Goal: Task Accomplishment & Management: Use online tool/utility

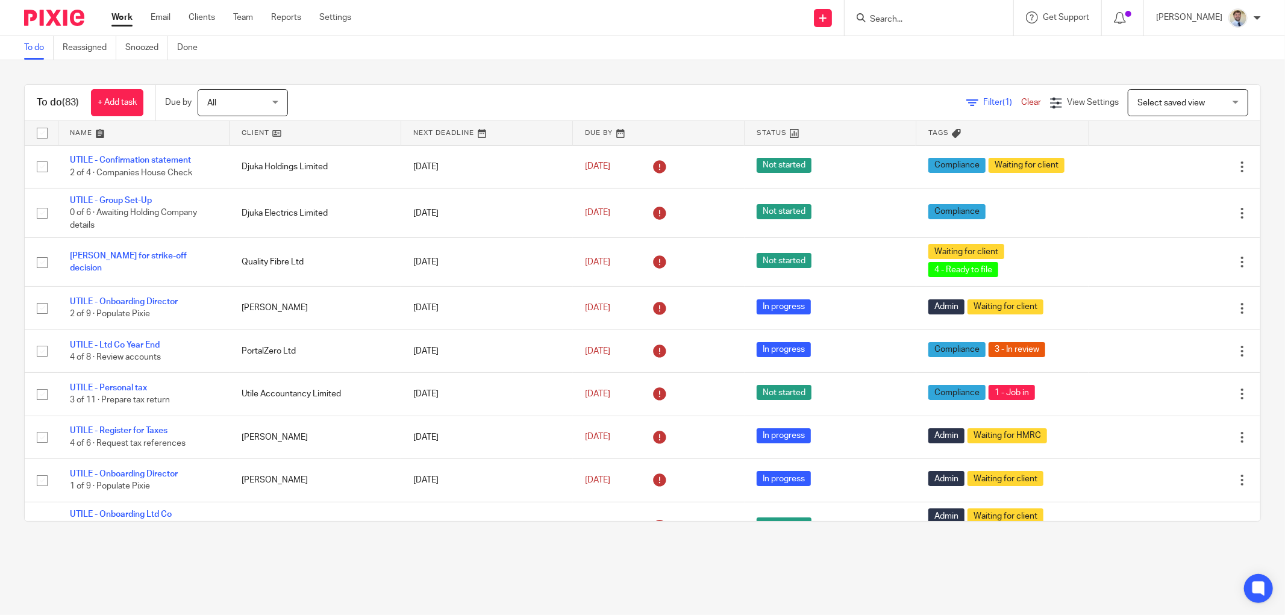
drag, startPoint x: 937, startPoint y: 4, endPoint x: 931, endPoint y: 13, distance: 10.7
click at [937, 6] on div at bounding box center [929, 18] width 169 height 36
click at [931, 14] on input "Search" at bounding box center [923, 19] width 108 height 11
click at [929, 20] on input "Search" at bounding box center [923, 19] width 108 height 11
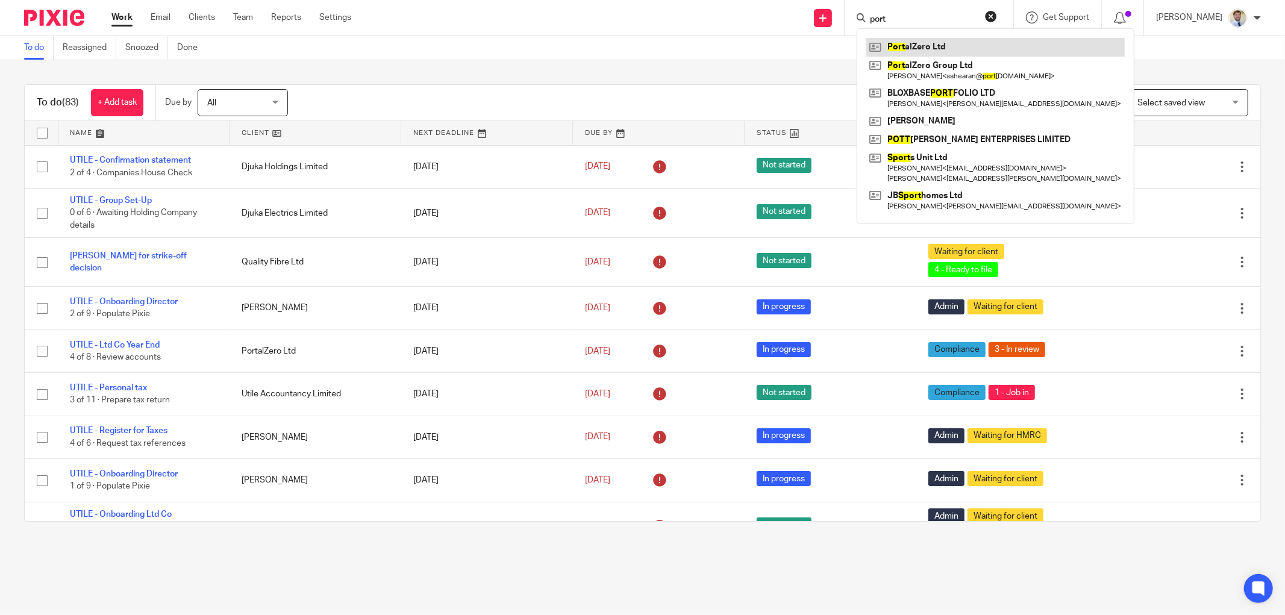
type input "port"
click at [934, 46] on link at bounding box center [995, 47] width 258 height 18
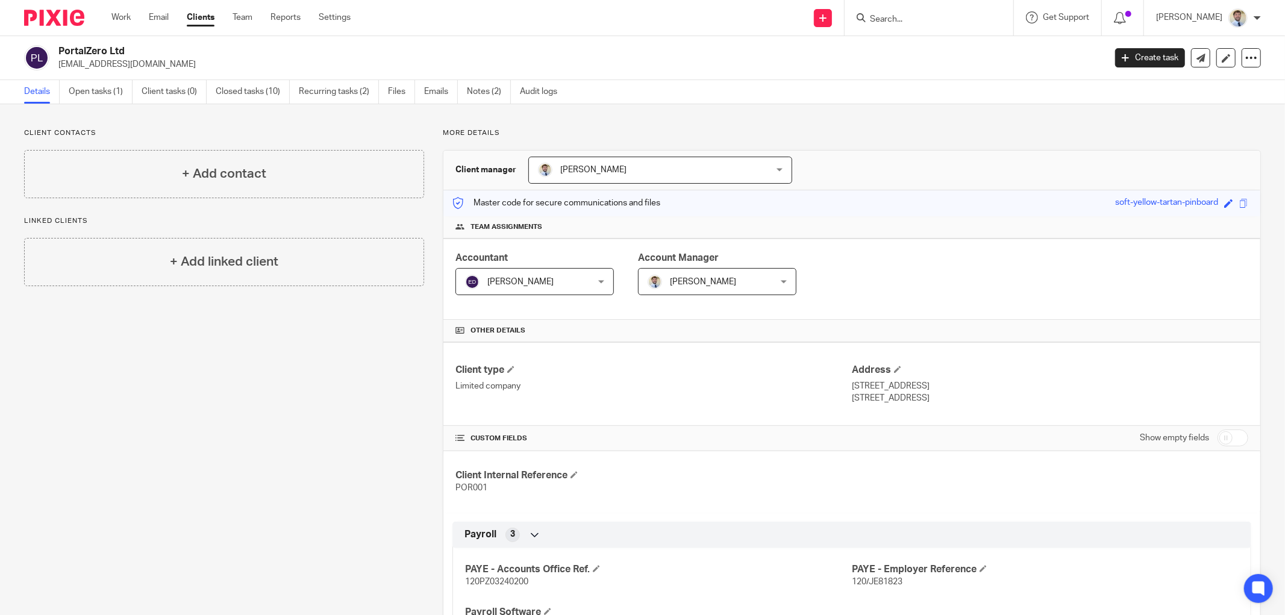
click at [95, 63] on p "[EMAIL_ADDRESS][DOMAIN_NAME]" at bounding box center [577, 64] width 1039 height 12
click at [97, 63] on p "[EMAIL_ADDRESS][DOMAIN_NAME]" at bounding box center [577, 64] width 1039 height 12
copy main "sshearan@portalzero.tech Create task Update from Companies House Export data Me…"
click at [200, 159] on div "+ Add contact" at bounding box center [224, 174] width 400 height 48
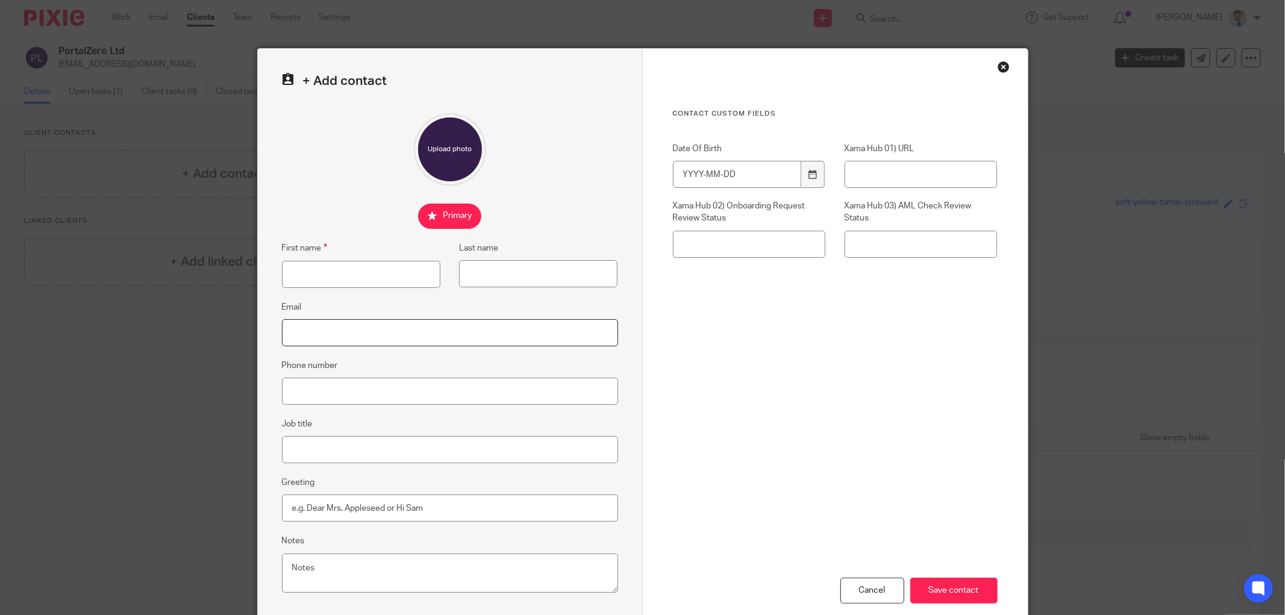
paste input "[EMAIL_ADDRESS][DOMAIN_NAME]"
type input "[EMAIL_ADDRESS][DOMAIN_NAME]"
click at [314, 263] on input "First name" at bounding box center [361, 274] width 158 height 27
type input "Scott"
type input "Shearan"
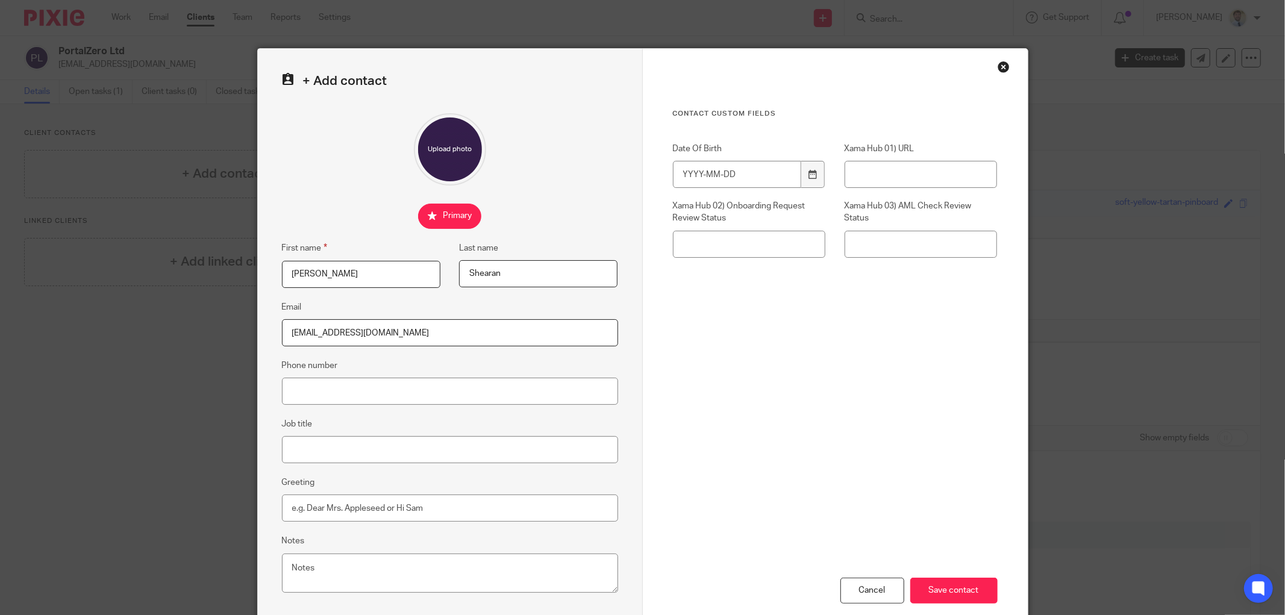
click at [407, 337] on input "[EMAIL_ADDRESS][DOMAIN_NAME]" at bounding box center [450, 332] width 336 height 27
click at [929, 589] on input "Save contact" at bounding box center [953, 591] width 87 height 26
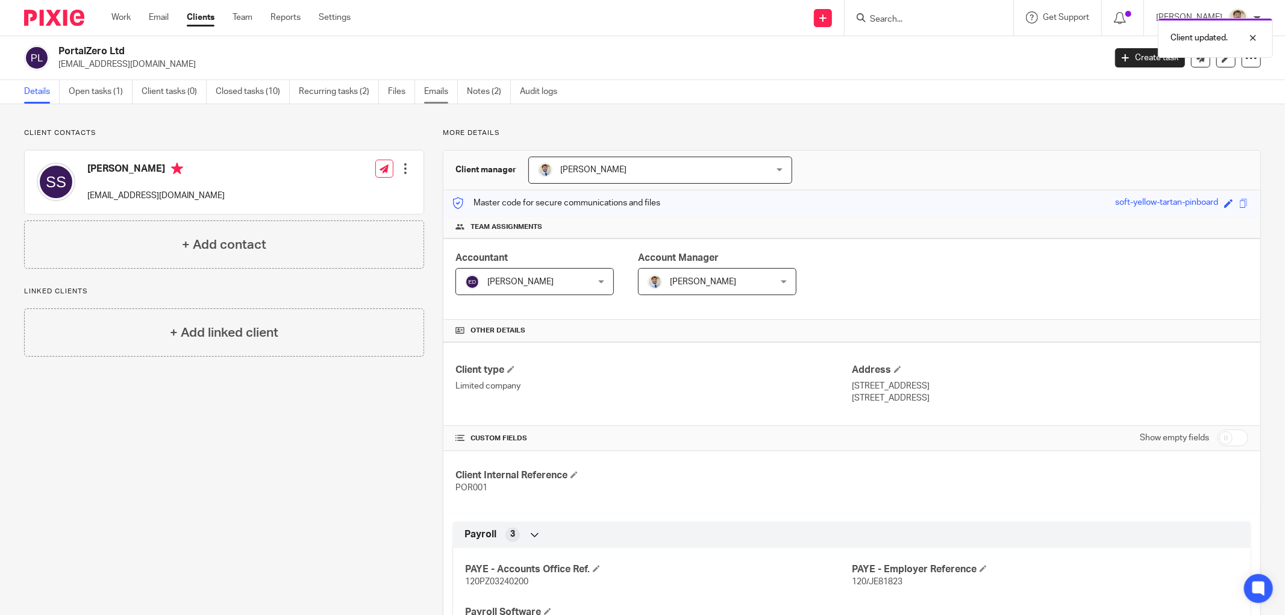
click at [443, 93] on link "Emails" at bounding box center [441, 91] width 34 height 23
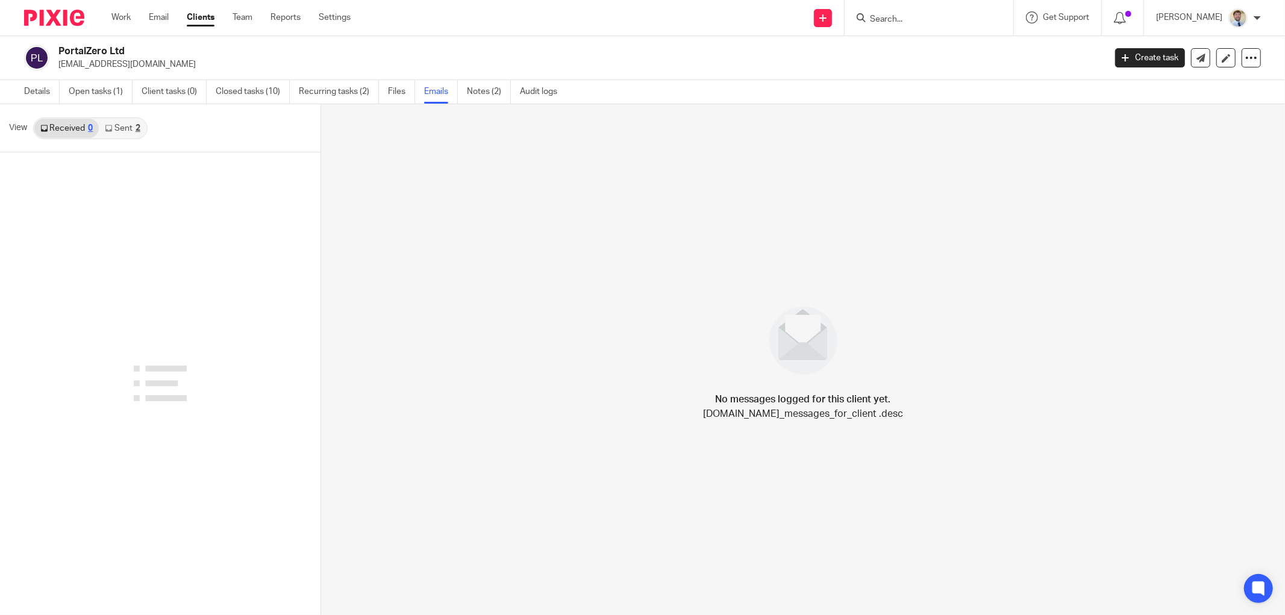
click at [107, 127] on icon at bounding box center [108, 128] width 7 height 7
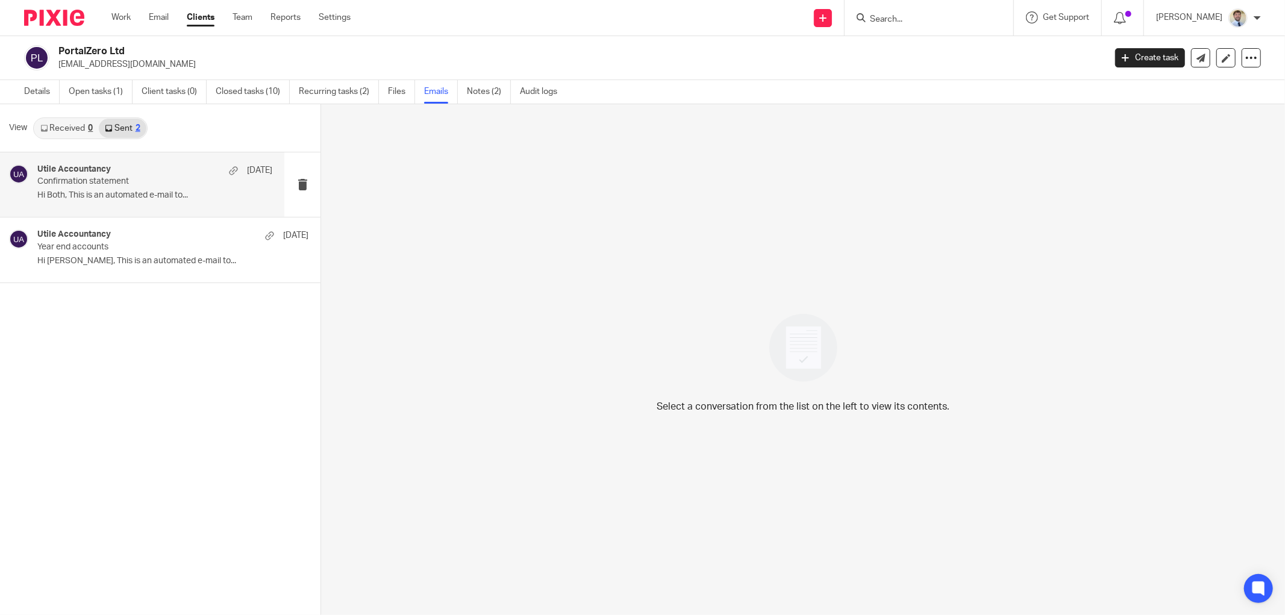
click at [134, 191] on p "Hi Both, This is an automated e-mail to..." at bounding box center [154, 195] width 235 height 10
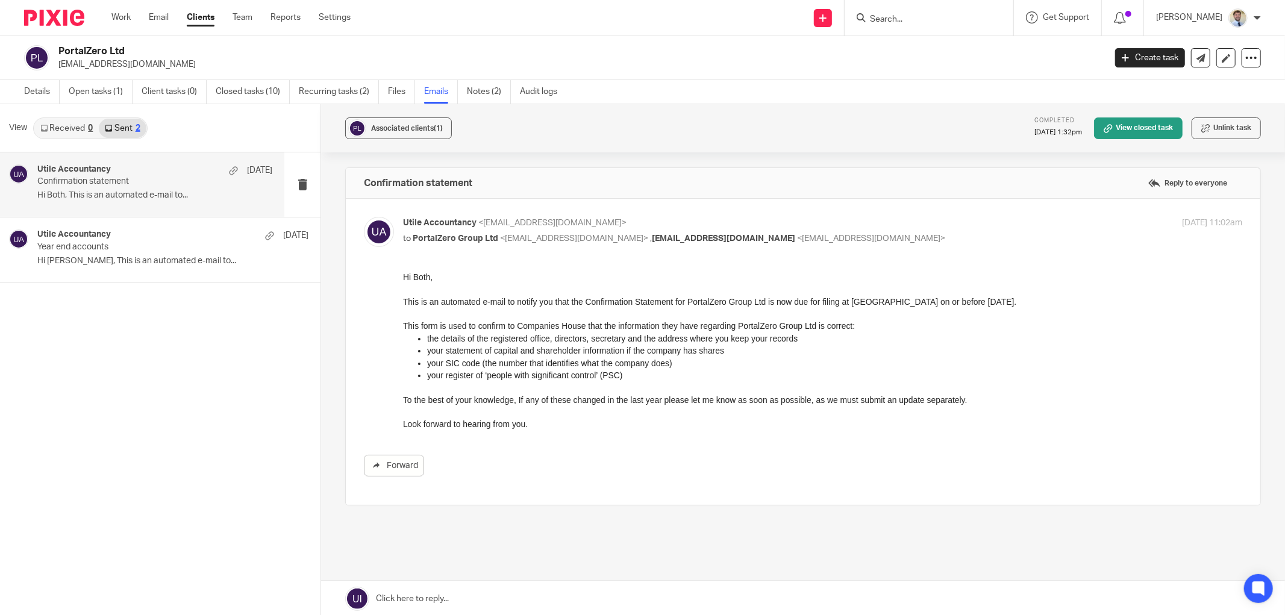
click at [680, 238] on span "nyurukov@portalzero.tech" at bounding box center [723, 238] width 143 height 8
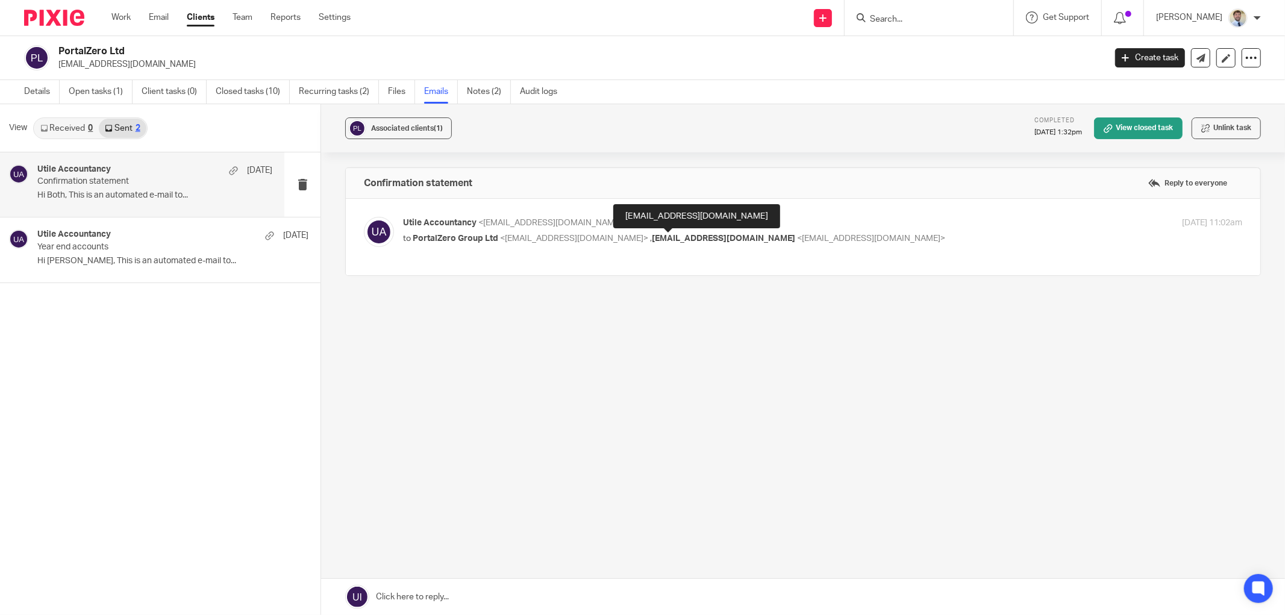
click at [679, 238] on span "nyurukov@portalzero.tech" at bounding box center [723, 238] width 143 height 8
checkbox input "true"
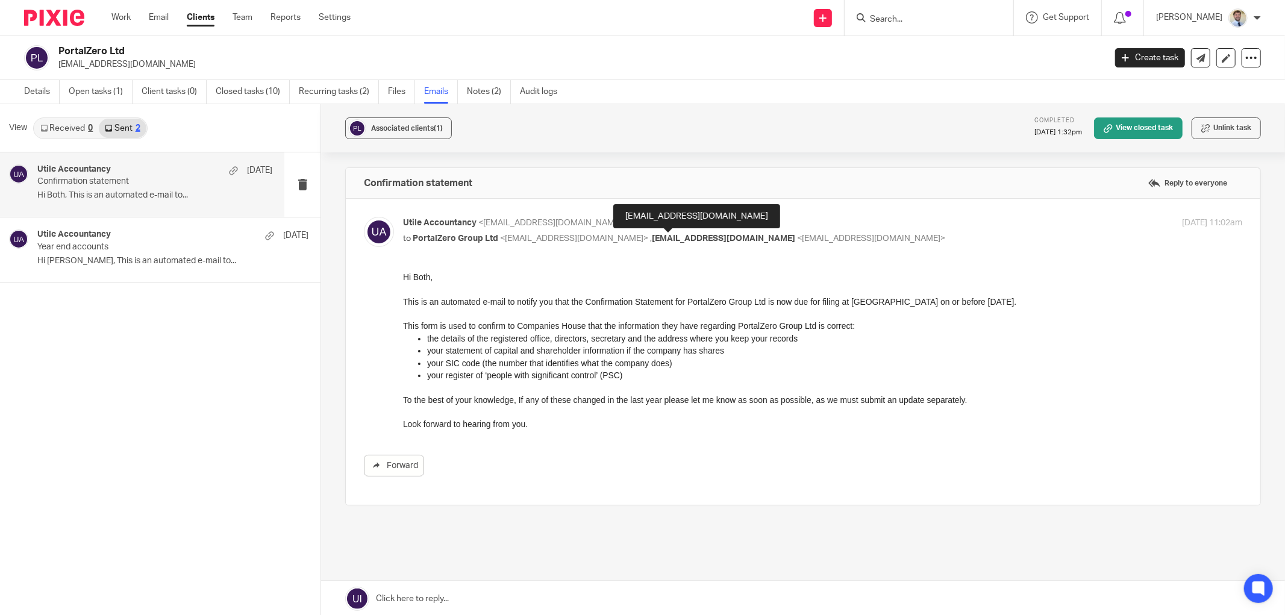
drag, startPoint x: 614, startPoint y: 236, endPoint x: 719, endPoint y: 240, distance: 104.3
click at [719, 240] on span "nyurukov@portalzero.tech" at bounding box center [723, 238] width 143 height 8
copy span "nyurukov@portalzero.tech"
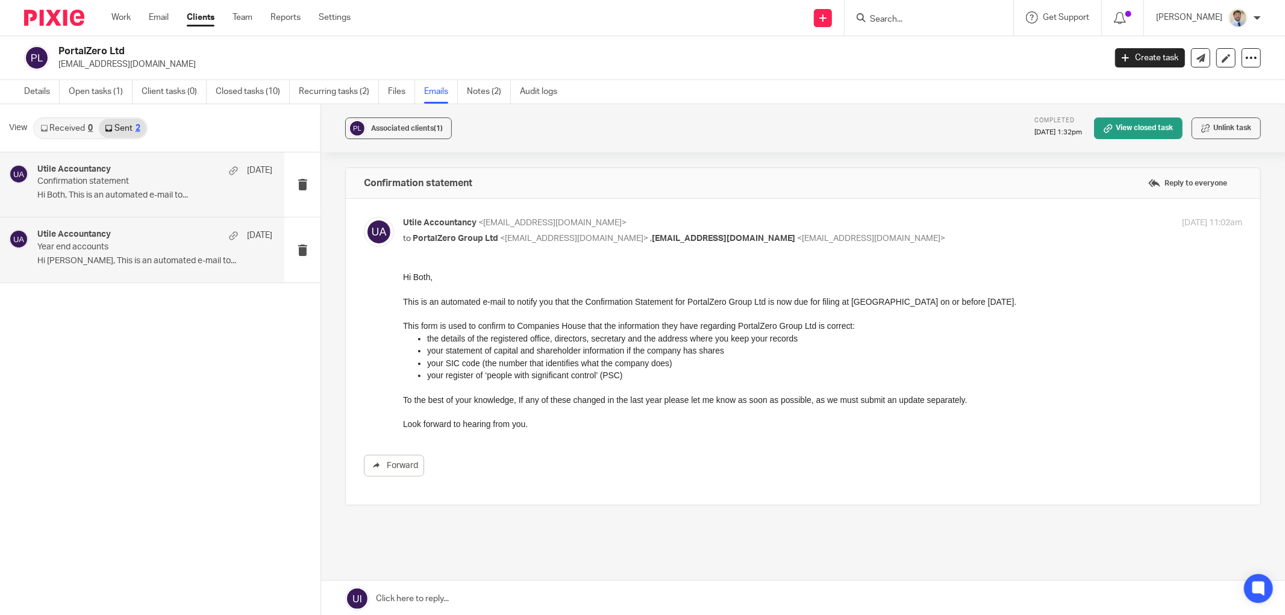
click at [117, 261] on p "Hi Scott, This is an automated e-mail to..." at bounding box center [154, 261] width 235 height 10
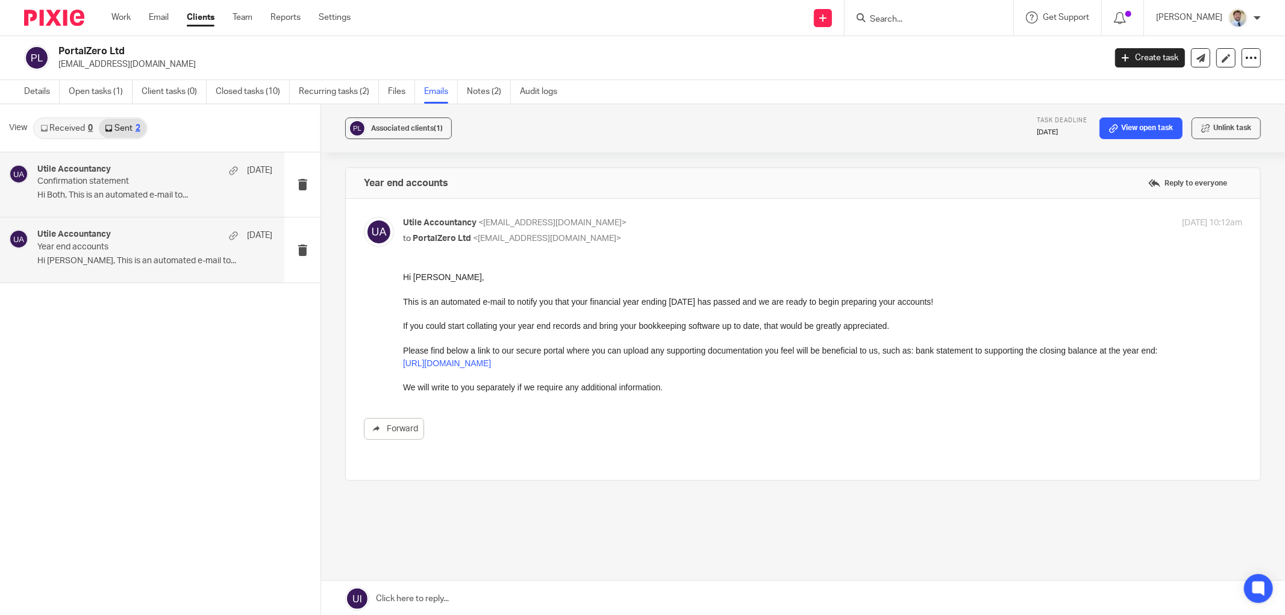
click at [56, 177] on p "Confirmation statement" at bounding box center [131, 182] width 188 height 10
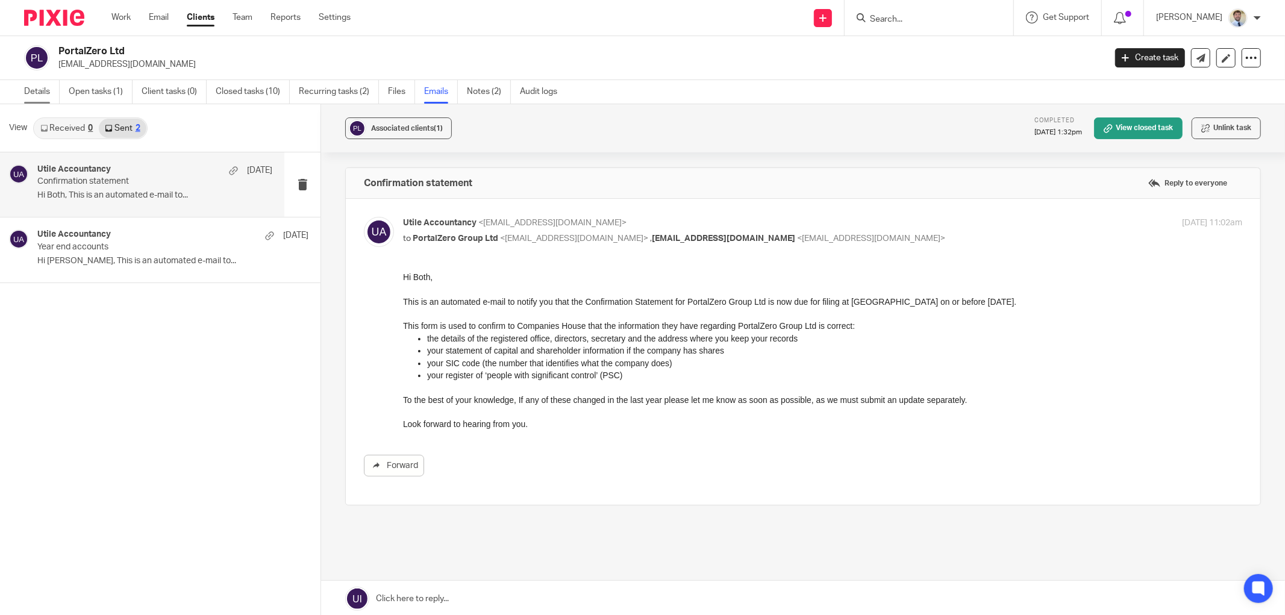
click at [36, 92] on link "Details" at bounding box center [42, 91] width 36 height 23
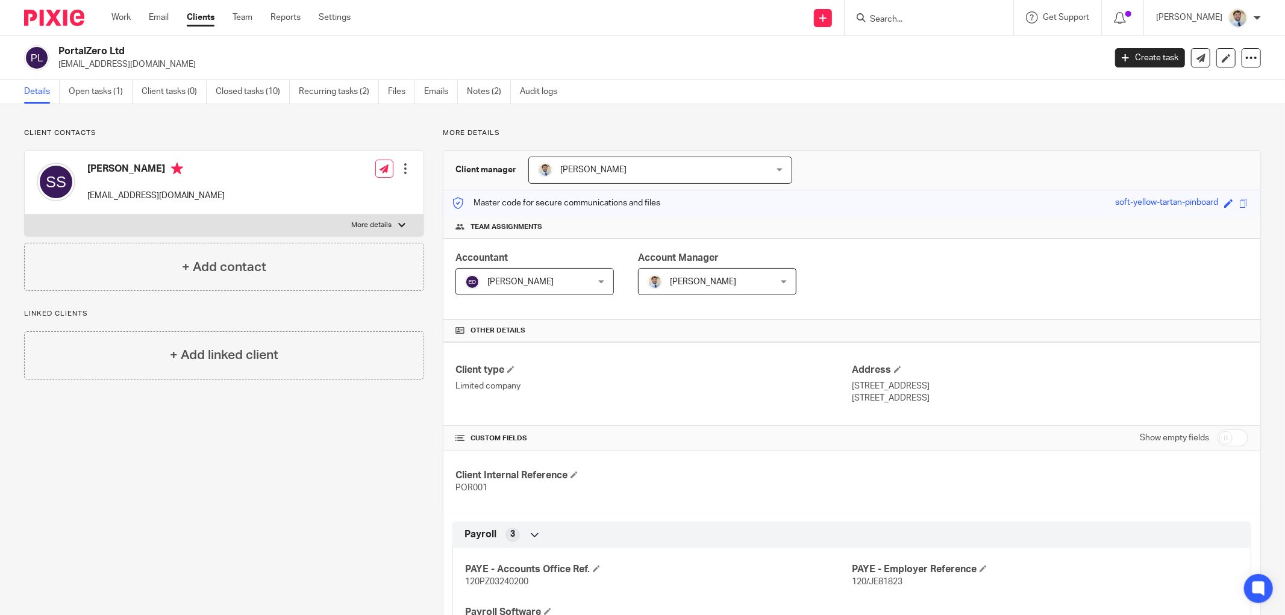
scroll to position [401, 0]
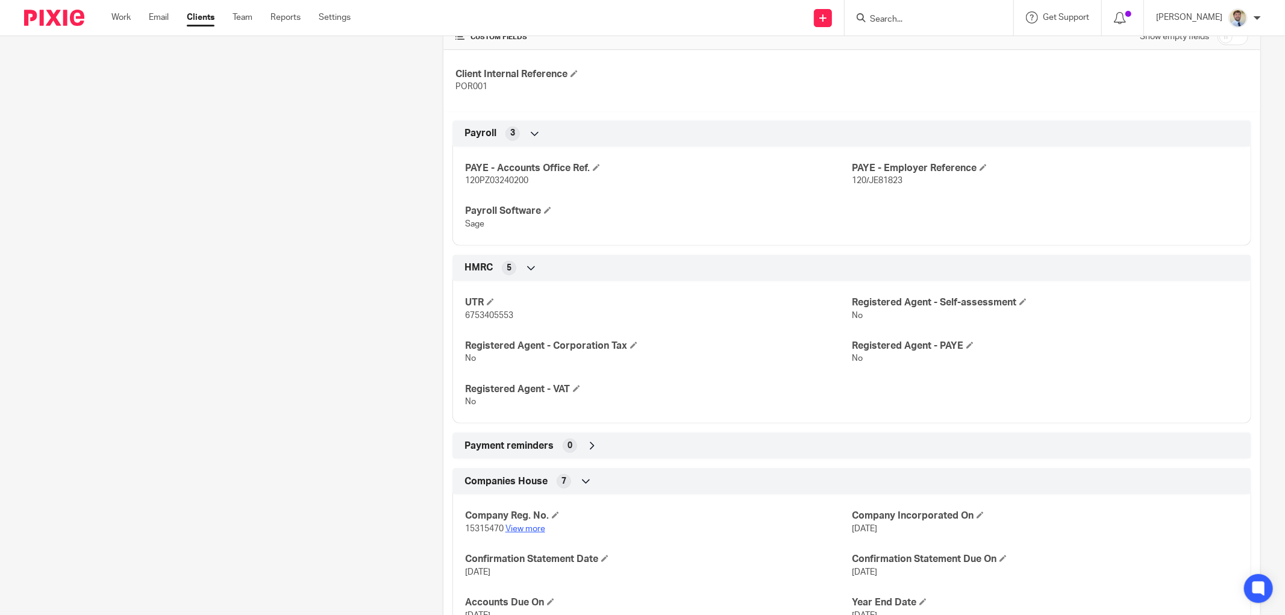
click at [516, 533] on link "View more" at bounding box center [525, 529] width 40 height 8
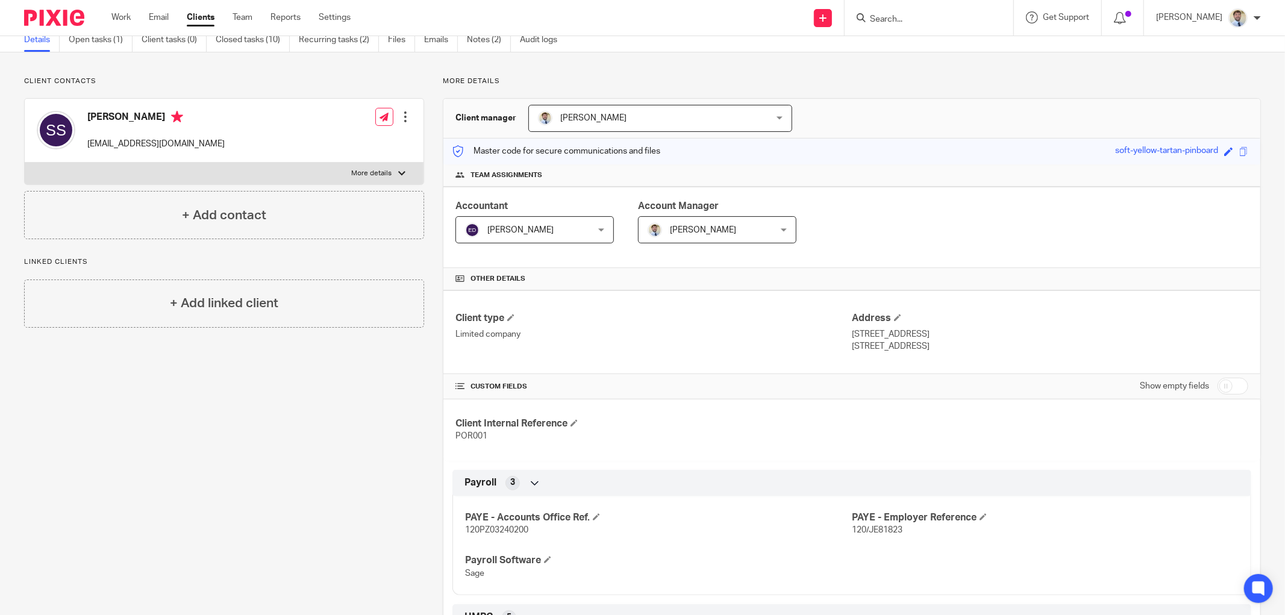
scroll to position [0, 0]
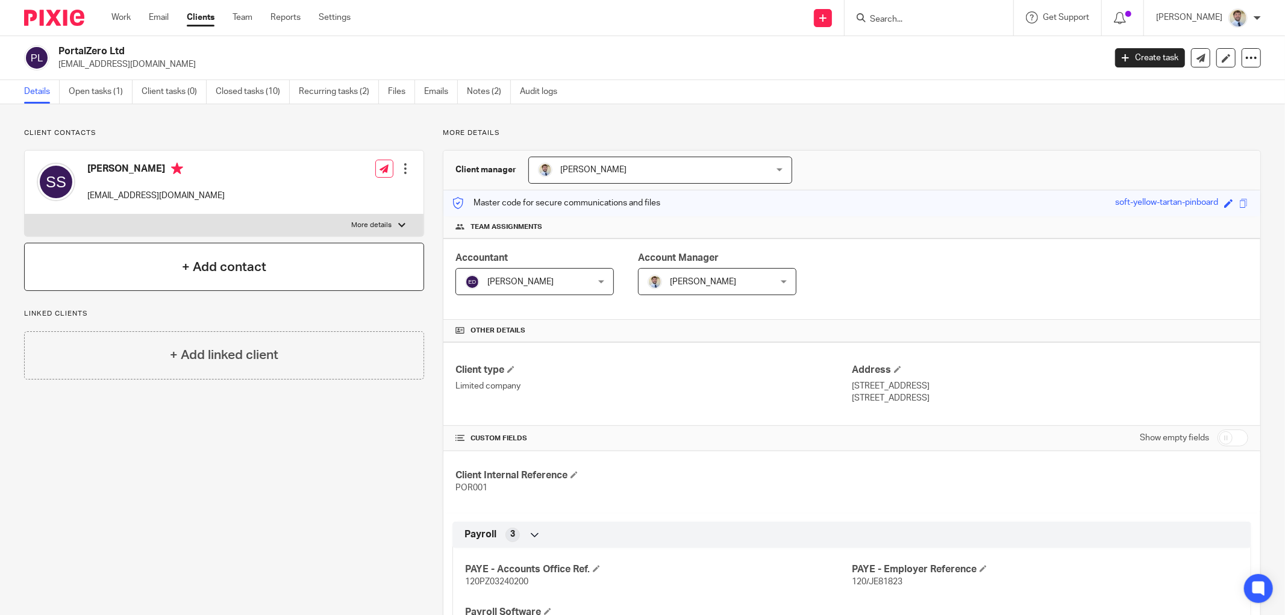
click at [169, 280] on div "+ Add contact" at bounding box center [224, 267] width 400 height 48
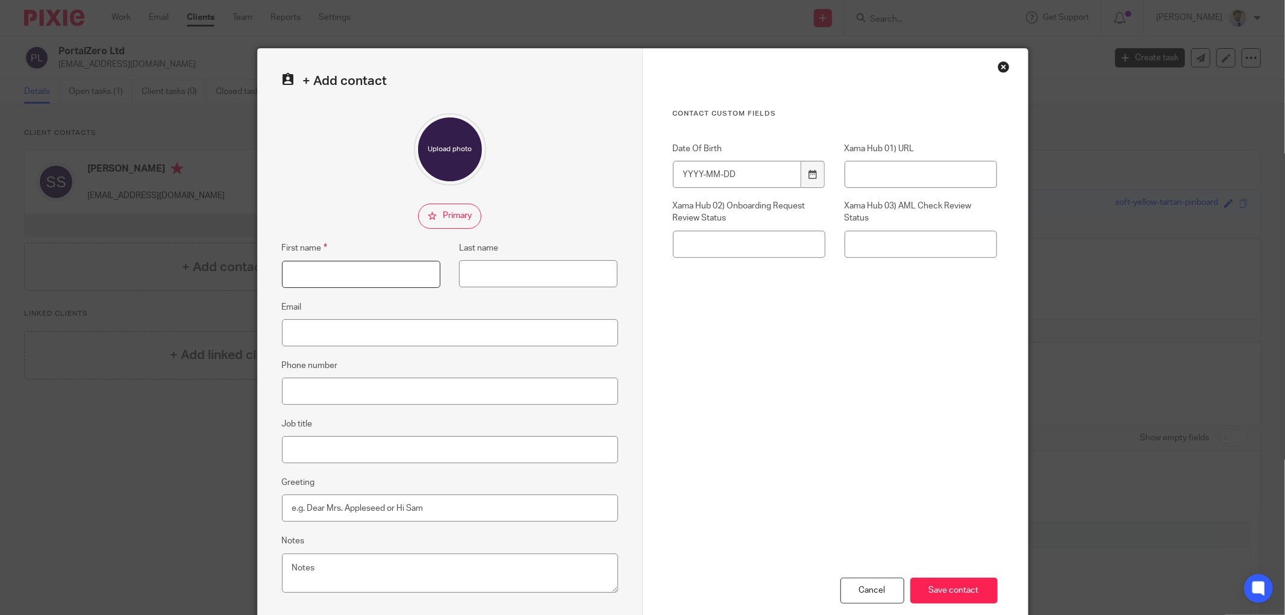
click at [319, 281] on input "First name" at bounding box center [361, 274] width 158 height 27
type input "Nayden"
type input "Yurukov"
paste input "nyurukov@portalzero.tech"
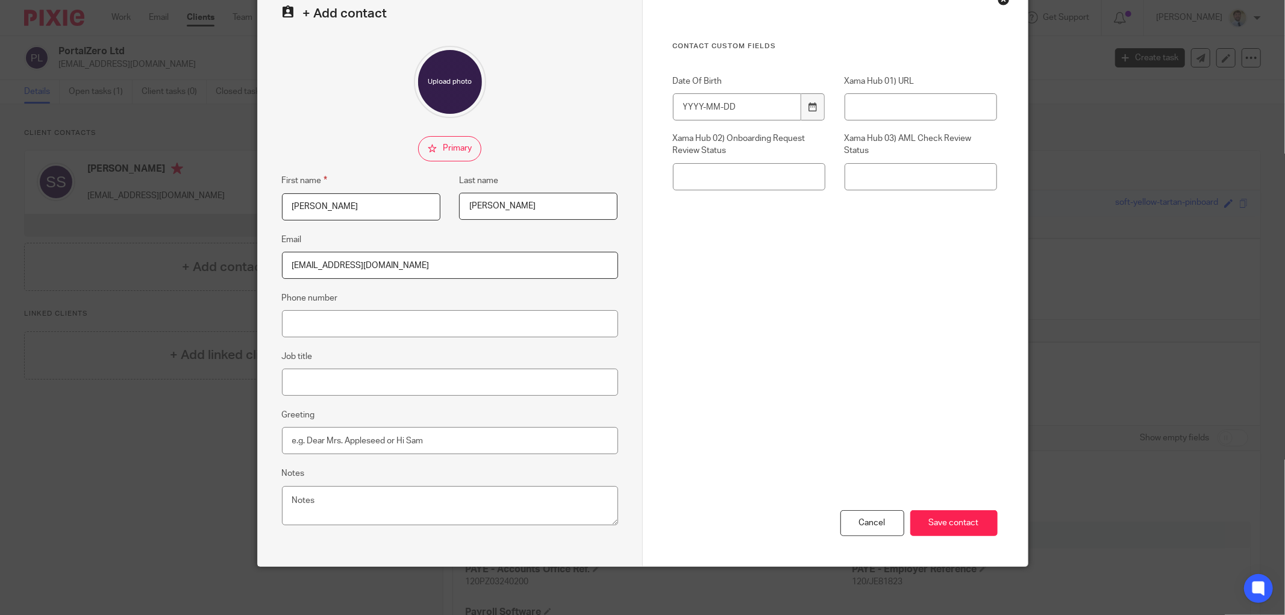
scroll to position [68, 0]
type input "nyurukov@portalzero.tech"
click at [920, 518] on input "Save contact" at bounding box center [953, 523] width 87 height 26
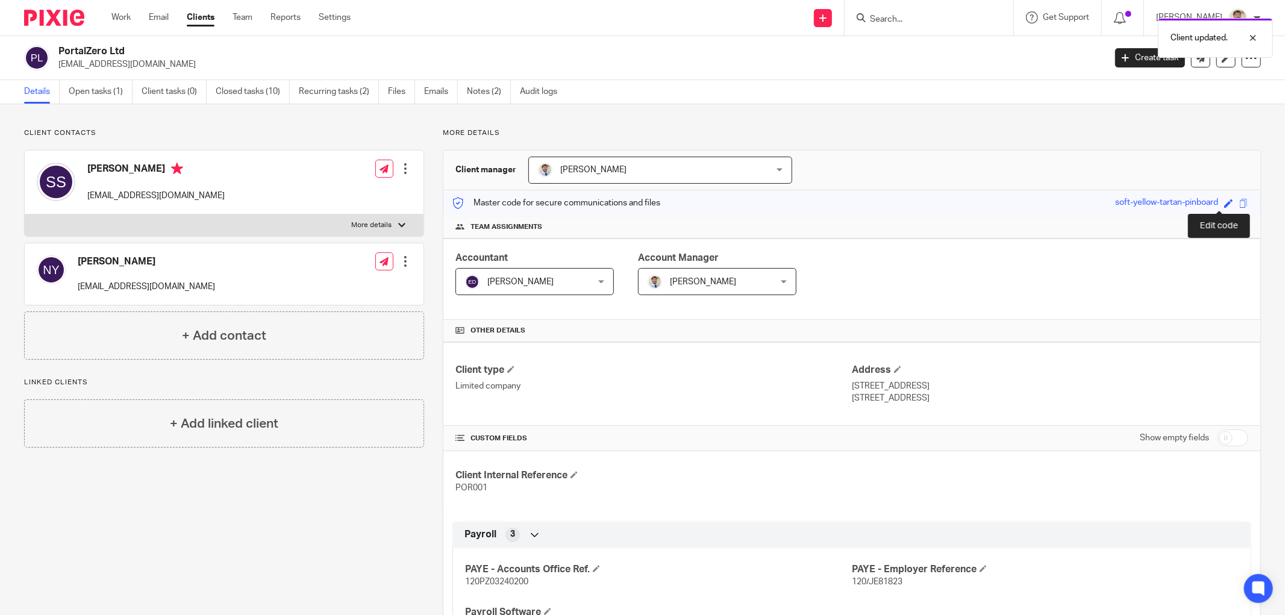
click at [1224, 207] on span at bounding box center [1228, 203] width 9 height 9
click at [1092, 202] on input "soft-yellow-tartan-pinboard" at bounding box center [1145, 203] width 181 height 14
drag, startPoint x: 1119, startPoint y: 202, endPoint x: 1284, endPoint y: 220, distance: 166.7
click at [1284, 220] on main "PortalZero Ltd [EMAIL_ADDRESS][DOMAIN_NAME] Create task Update from Companies H…" at bounding box center [642, 307] width 1285 height 615
type input "soft-yellow-tartan"
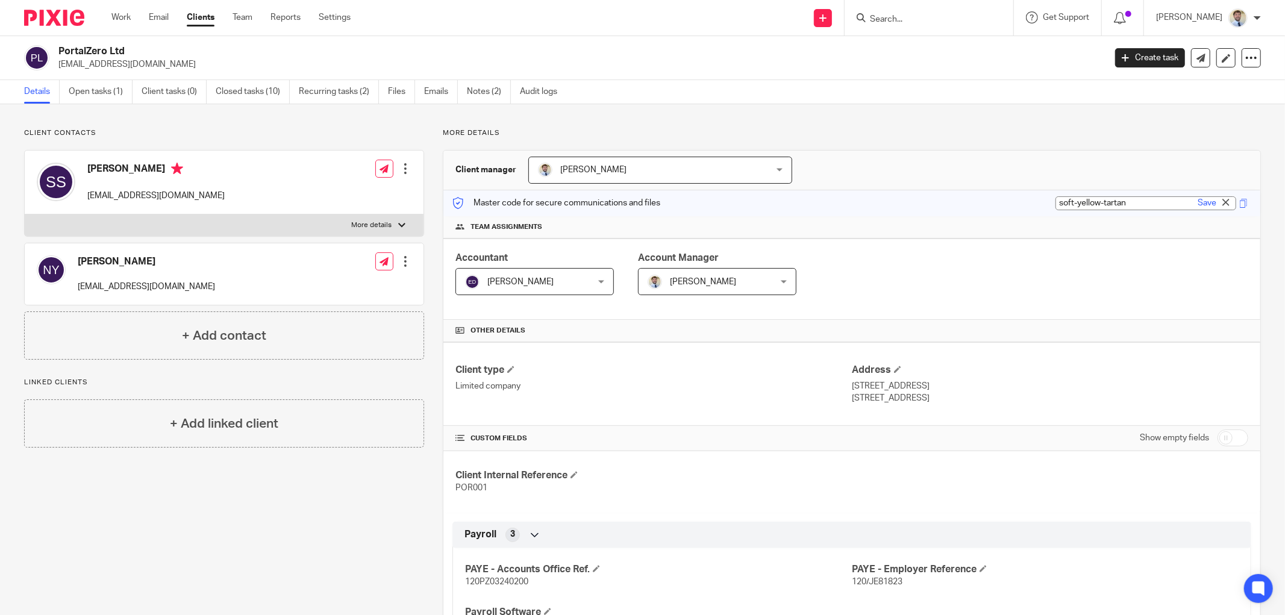
click at [1198, 203] on link "Save" at bounding box center [1207, 203] width 19 height 12
type input "soft-yellow-tartan"
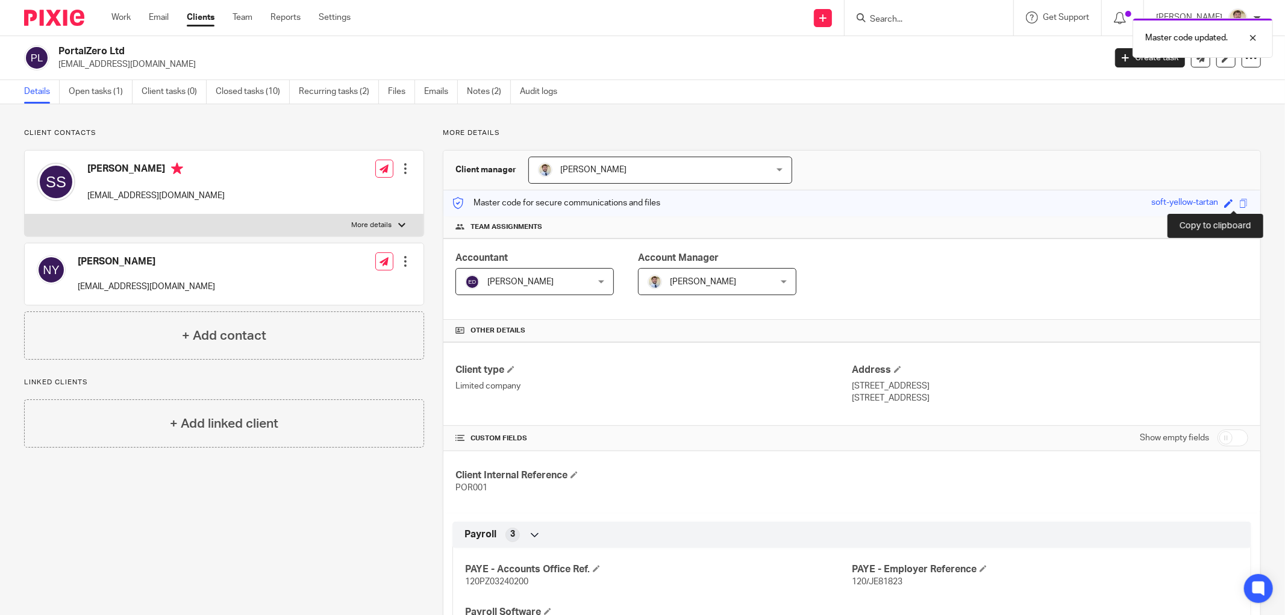
click at [1239, 205] on span at bounding box center [1243, 203] width 9 height 9
click at [106, 89] on link "Open tasks (1)" at bounding box center [101, 91] width 64 height 23
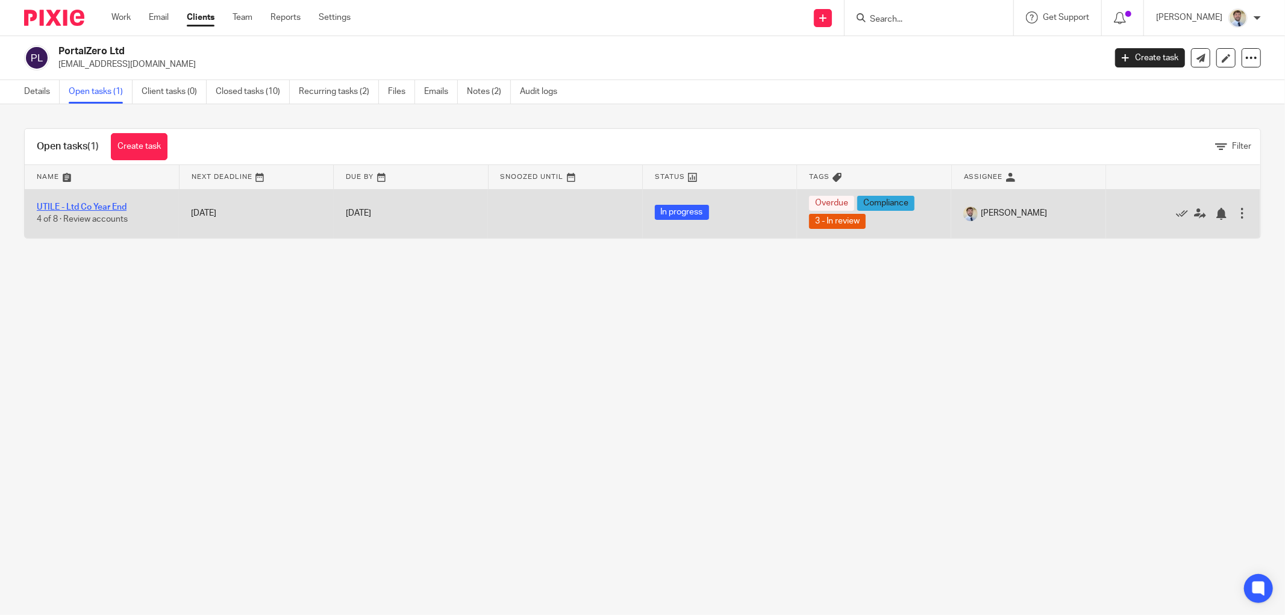
click at [93, 205] on link "UTILE - Ltd Co Year End" at bounding box center [82, 207] width 90 height 8
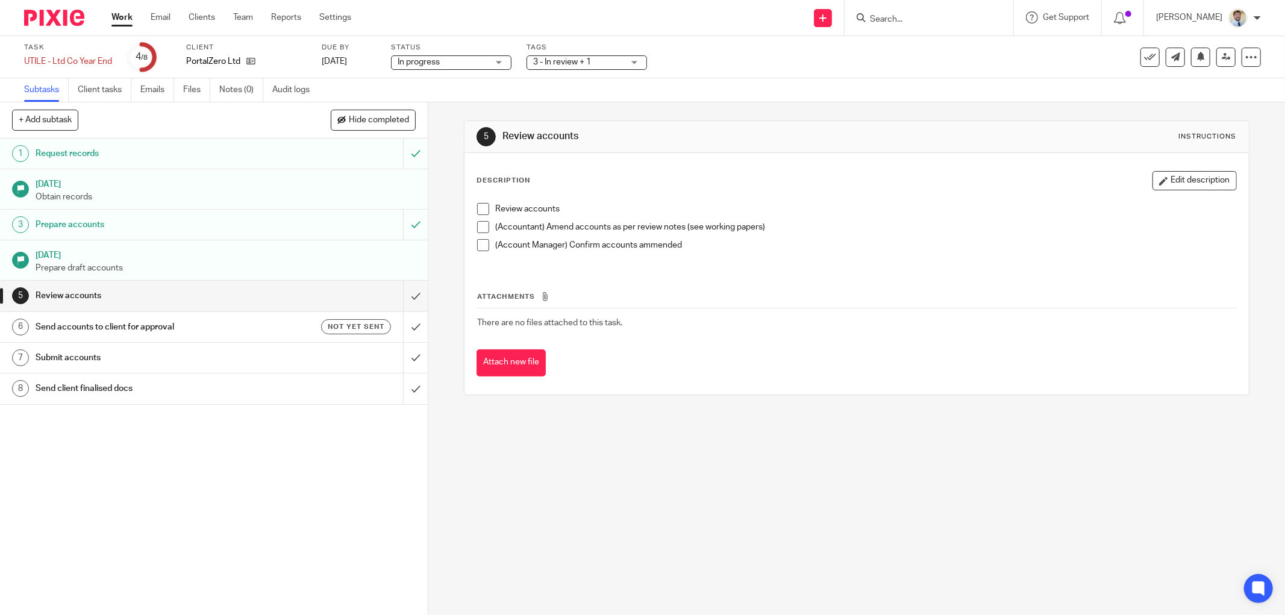
click at [477, 213] on span at bounding box center [483, 209] width 12 height 12
click at [478, 233] on span at bounding box center [483, 227] width 12 height 12
click at [486, 247] on li "(Account Manager) Confirm accounts ammended" at bounding box center [856, 248] width 759 height 18
click at [478, 248] on span at bounding box center [483, 245] width 12 height 12
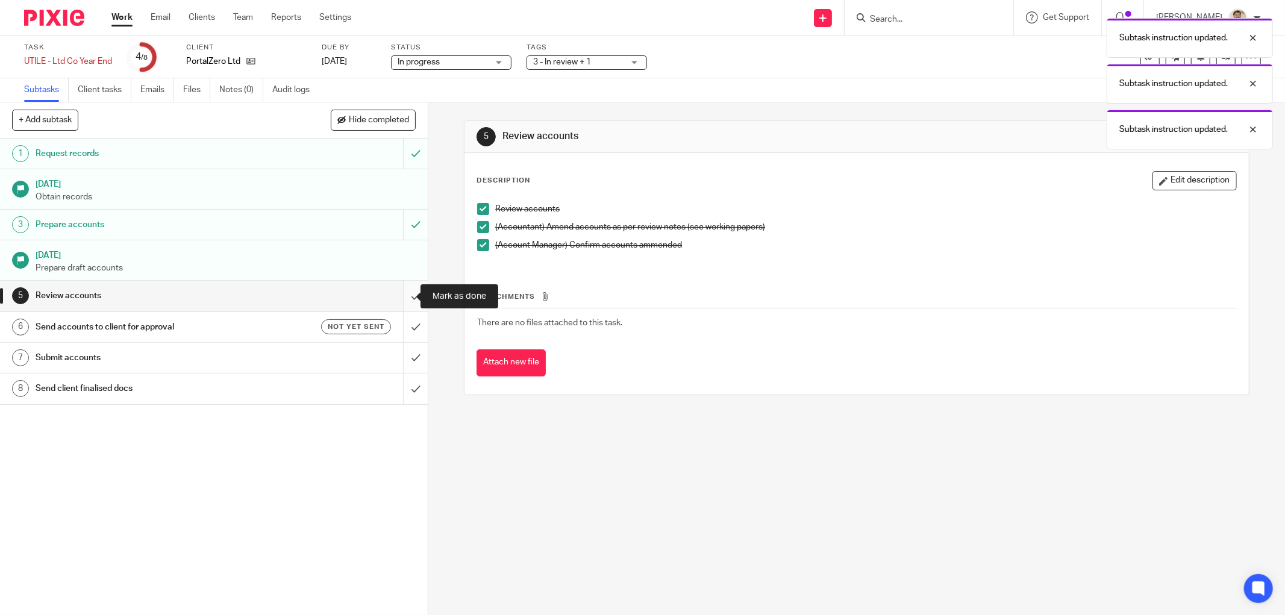
click at [401, 293] on input "submit" at bounding box center [214, 296] width 428 height 30
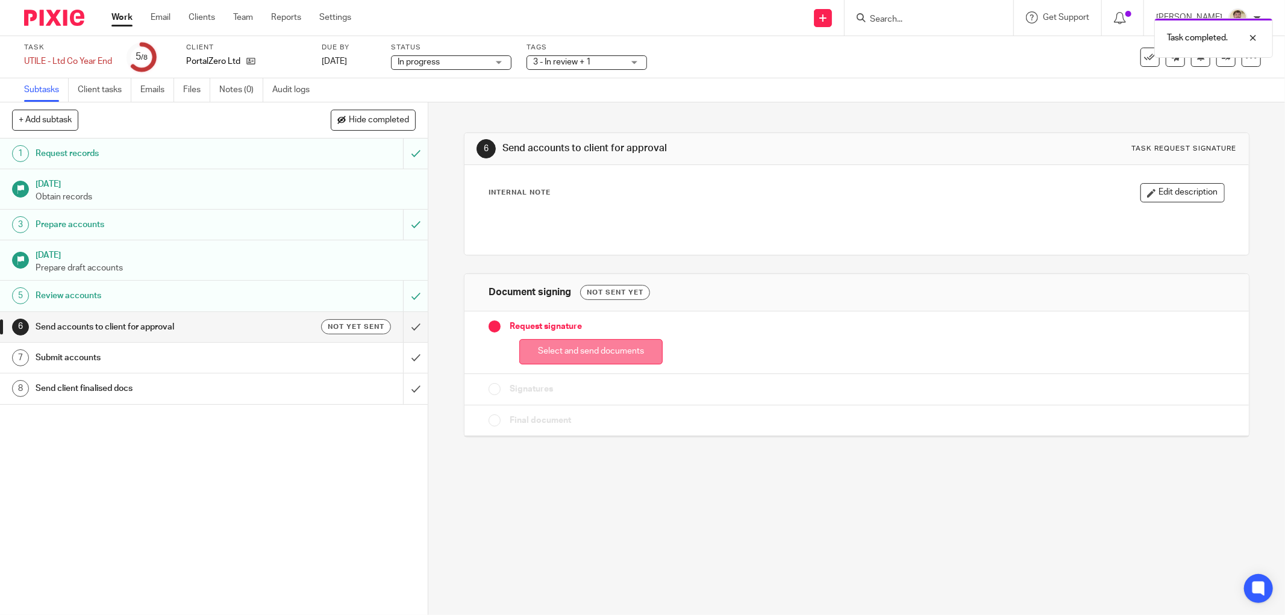
click at [595, 348] on button "Select and send documents" at bounding box center [590, 352] width 143 height 26
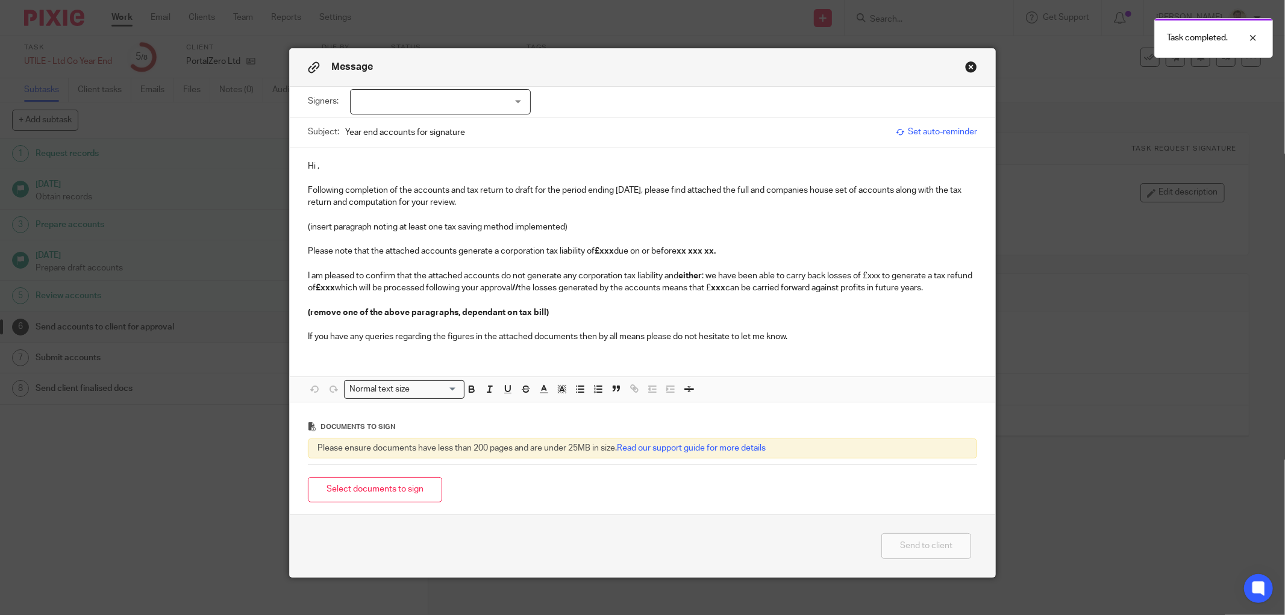
click at [443, 110] on div at bounding box center [440, 101] width 181 height 25
click at [401, 131] on li "[PERSON_NAME]" at bounding box center [436, 126] width 180 height 25
checkbox input "true"
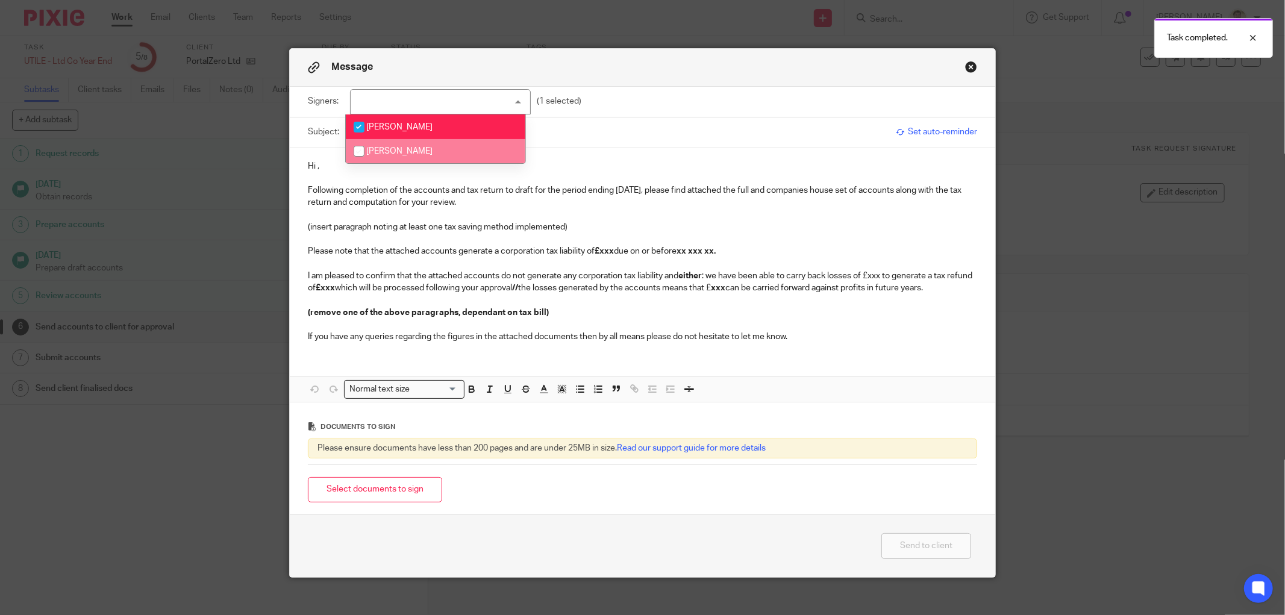
click at [394, 155] on li "[PERSON_NAME]" at bounding box center [436, 151] width 180 height 25
checkbox input "true"
click at [309, 163] on p "Hi ," at bounding box center [642, 166] width 669 height 12
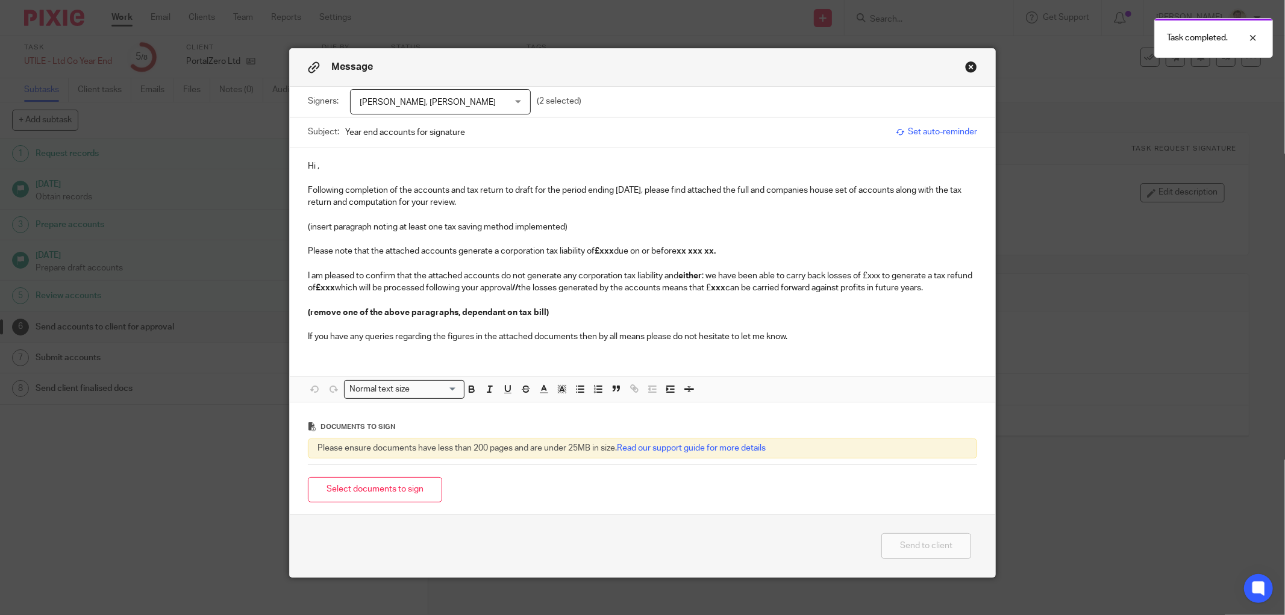
click at [310, 166] on p "Hi ," at bounding box center [642, 166] width 669 height 12
click at [781, 185] on p "Following completion of the accounts and tax return to draft for the period end…" at bounding box center [642, 196] width 669 height 25
click at [393, 202] on p "Following completion of the accounts and tax return to draft for the period end…" at bounding box center [642, 196] width 669 height 25
click at [372, 227] on p "(insert paragraph noting at least one tax saving method implemented)" at bounding box center [642, 227] width 669 height 12
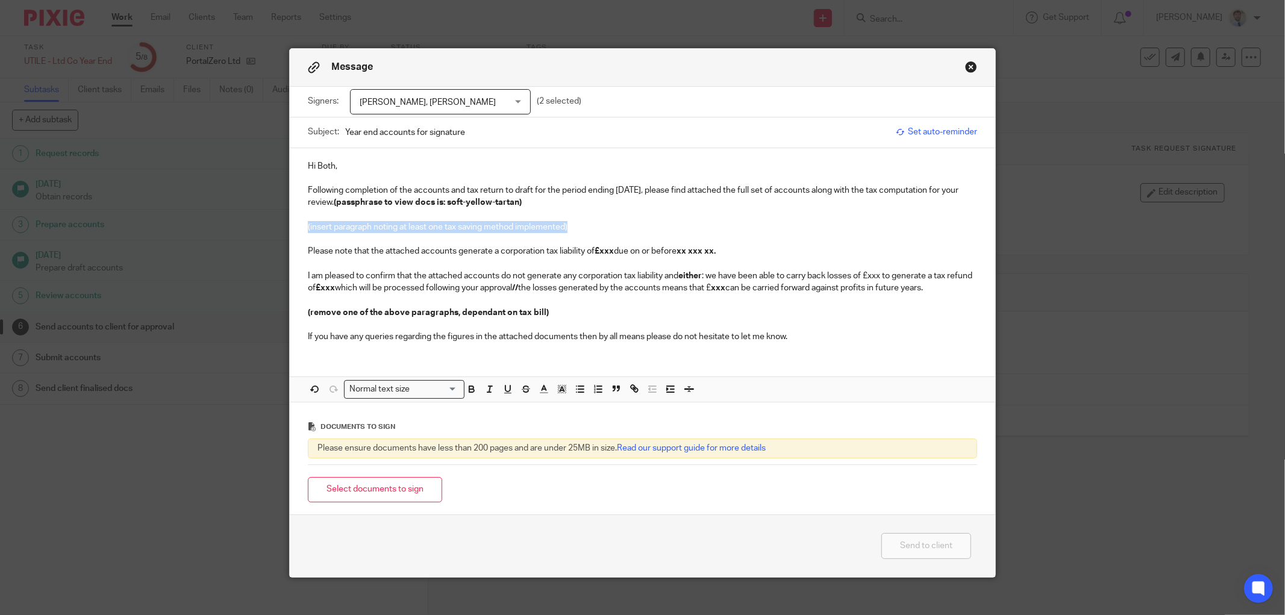
drag, startPoint x: 595, startPoint y: 231, endPoint x: 302, endPoint y: 227, distance: 292.8
click at [302, 227] on div "Hi Both, Following completion of the accounts and tax return to draft for the p…" at bounding box center [642, 250] width 705 height 204
click at [325, 258] on p at bounding box center [642, 264] width 669 height 12
click at [365, 258] on p at bounding box center [642, 264] width 669 height 12
click at [457, 246] on p "Please note that the attached accounts generate a corporation tax liability of …" at bounding box center [642, 251] width 669 height 12
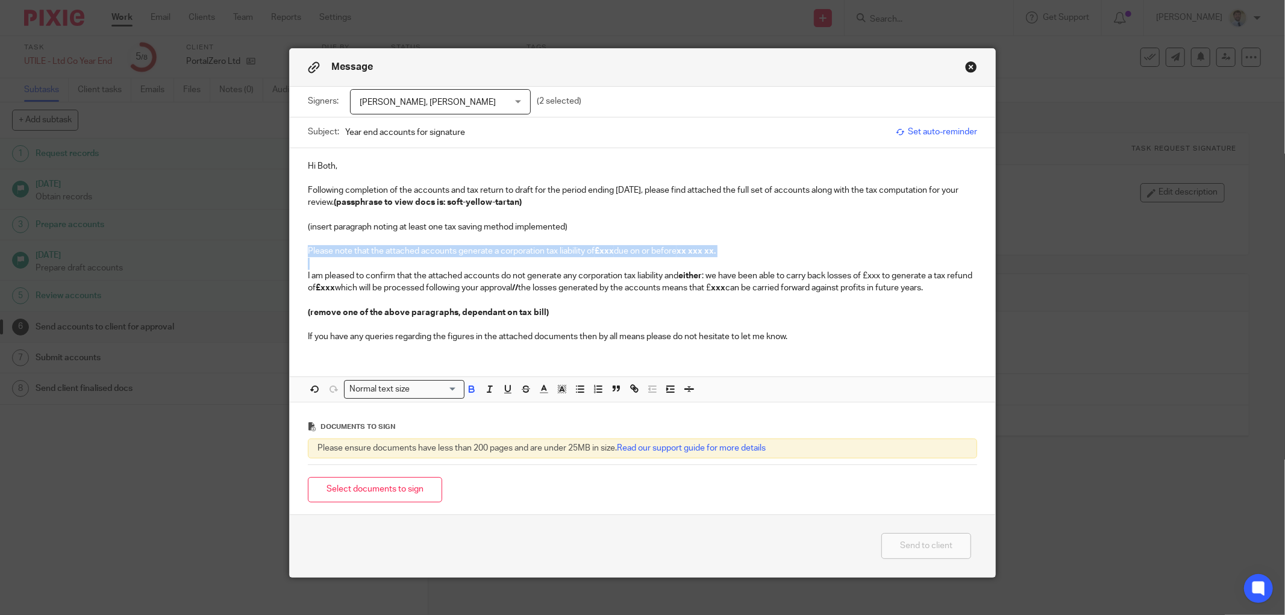
drag, startPoint x: 298, startPoint y: 252, endPoint x: 335, endPoint y: 260, distance: 38.2
click at [335, 260] on div "Hi Both, Following completion of the accounts and tax return to draft for the p…" at bounding box center [642, 250] width 705 height 204
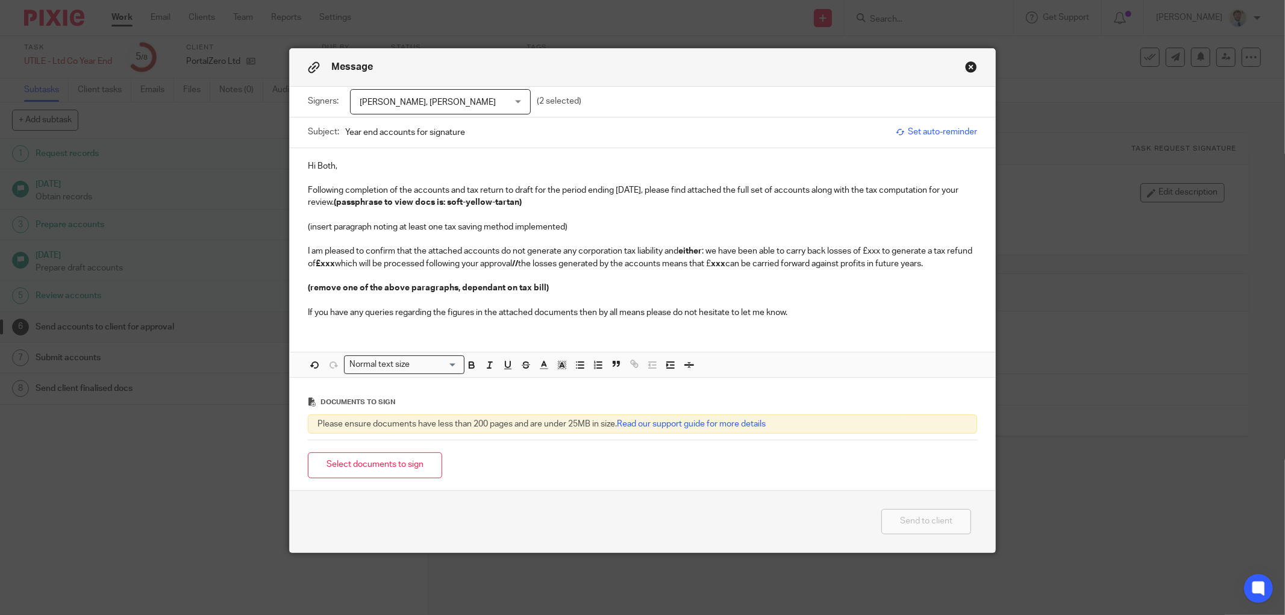
click at [680, 252] on strong "either" at bounding box center [689, 251] width 23 height 8
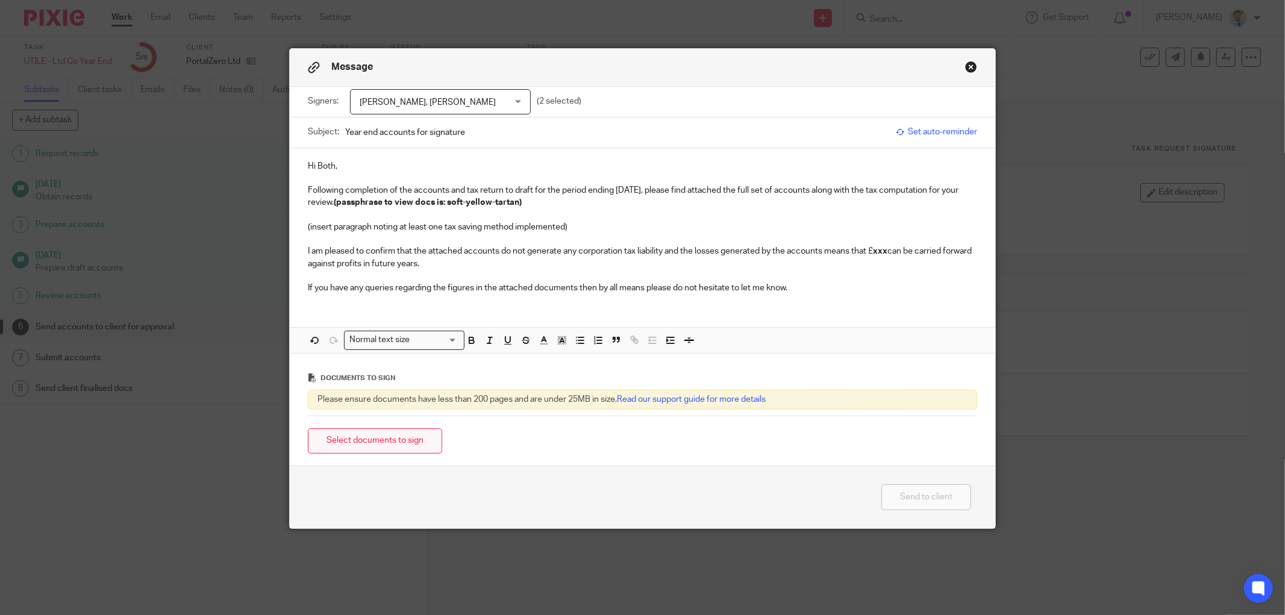
click at [384, 443] on button "Select documents to sign" at bounding box center [375, 441] width 134 height 26
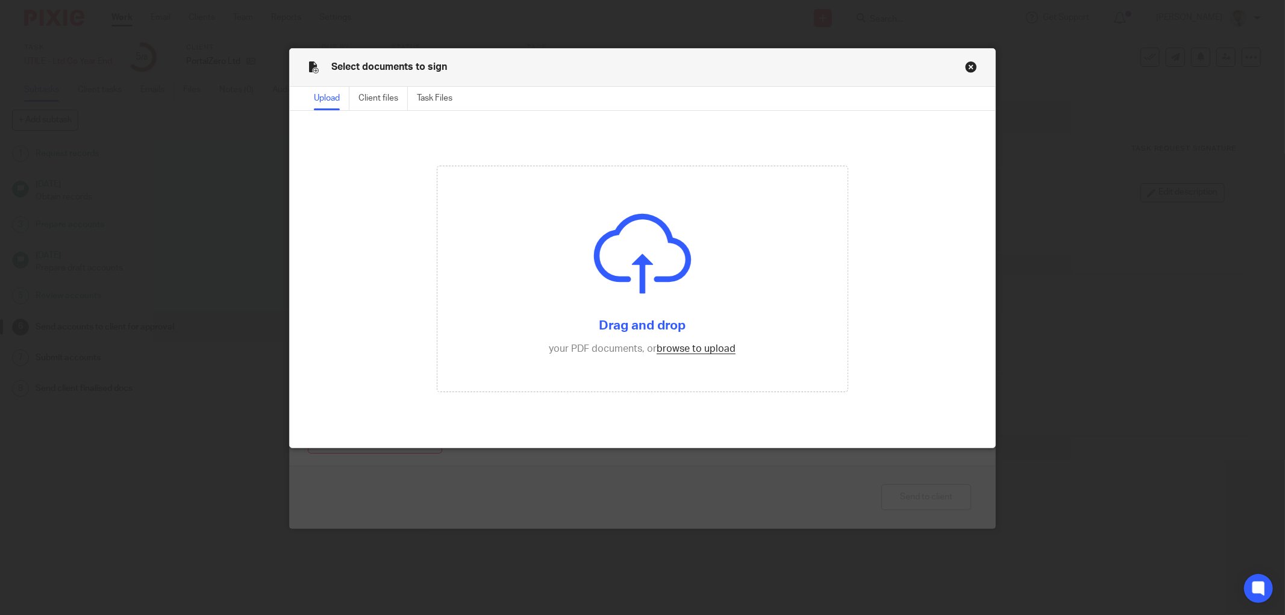
click at [966, 68] on button "Close modal" at bounding box center [971, 67] width 12 height 12
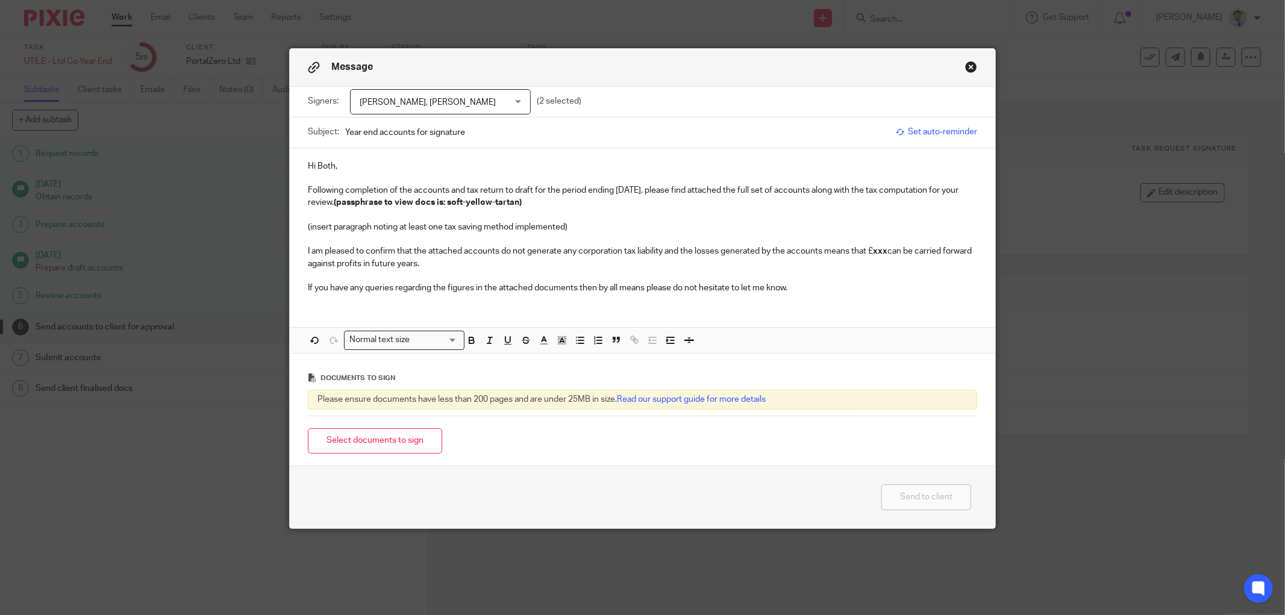
click at [535, 278] on p at bounding box center [642, 276] width 669 height 12
click at [436, 104] on span "Scott Shearan, Nayden Yurukov" at bounding box center [428, 102] width 136 height 8
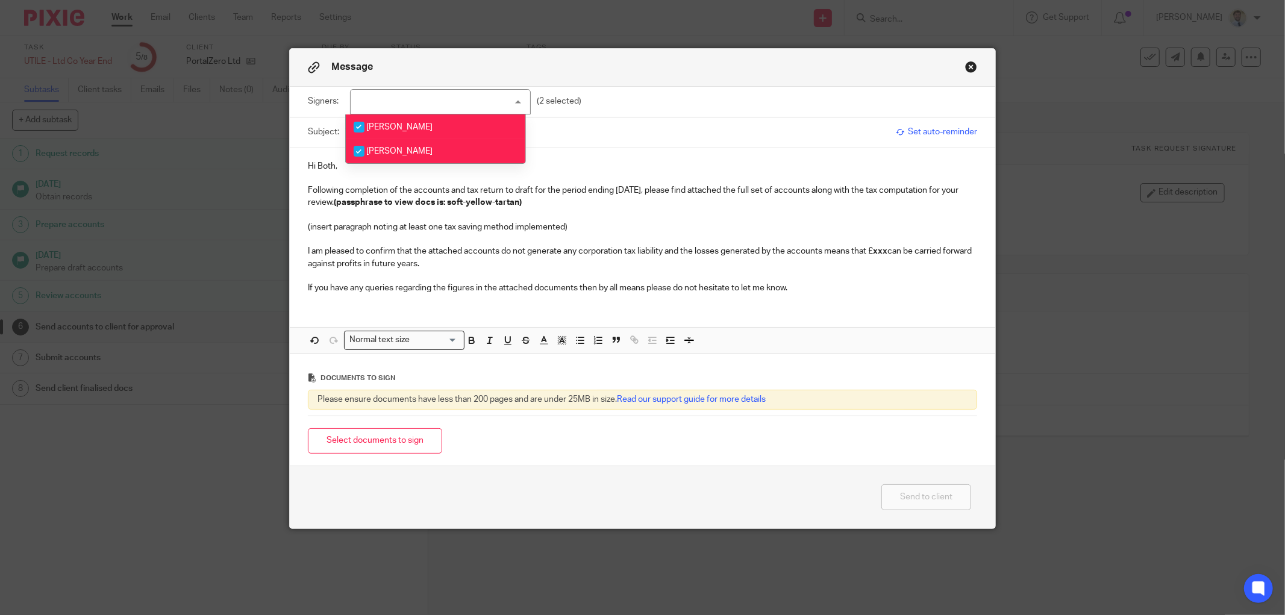
click at [395, 149] on span "Nayden Yurukov" at bounding box center [399, 151] width 66 height 8
checkbox input "true"
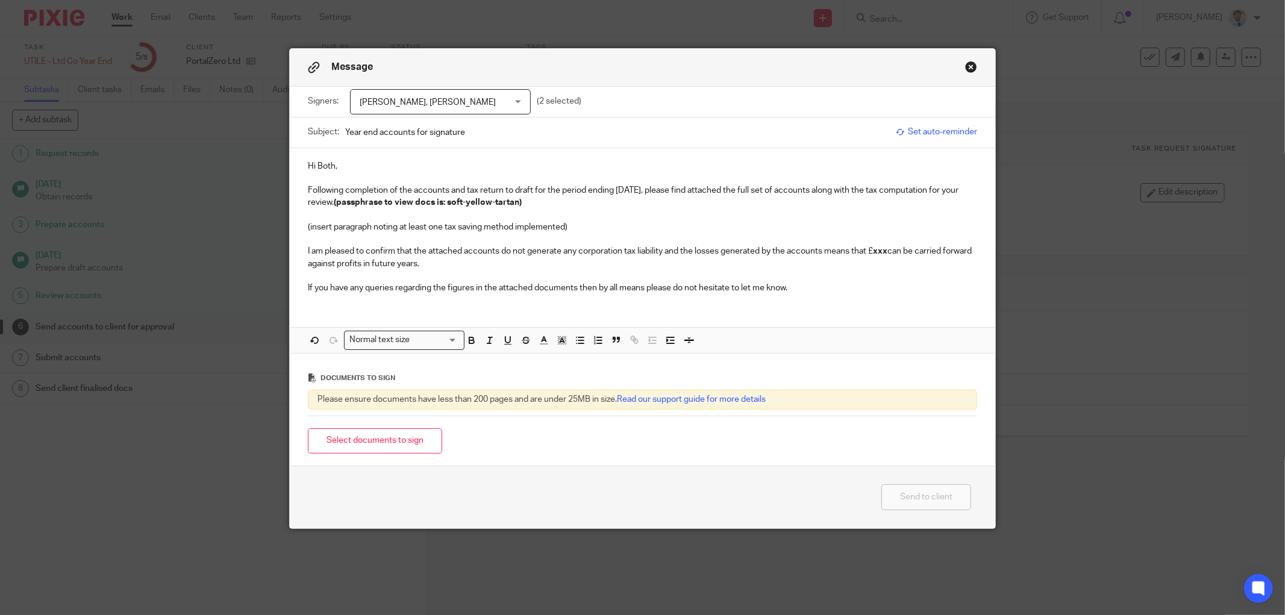
click at [317, 160] on p "Hi Both," at bounding box center [642, 166] width 669 height 12
drag, startPoint x: 501, startPoint y: 267, endPoint x: 496, endPoint y: 261, distance: 7.4
click at [501, 267] on p "I am pleased to confirm that the attached accounts do not generate any corporat…" at bounding box center [642, 257] width 669 height 25
drag, startPoint x: 571, startPoint y: 229, endPoint x: 284, endPoint y: 224, distance: 286.8
click at [290, 224] on div "Hi Both, Following completion of the accounts and tax return to draft for the p…" at bounding box center [642, 225] width 705 height 155
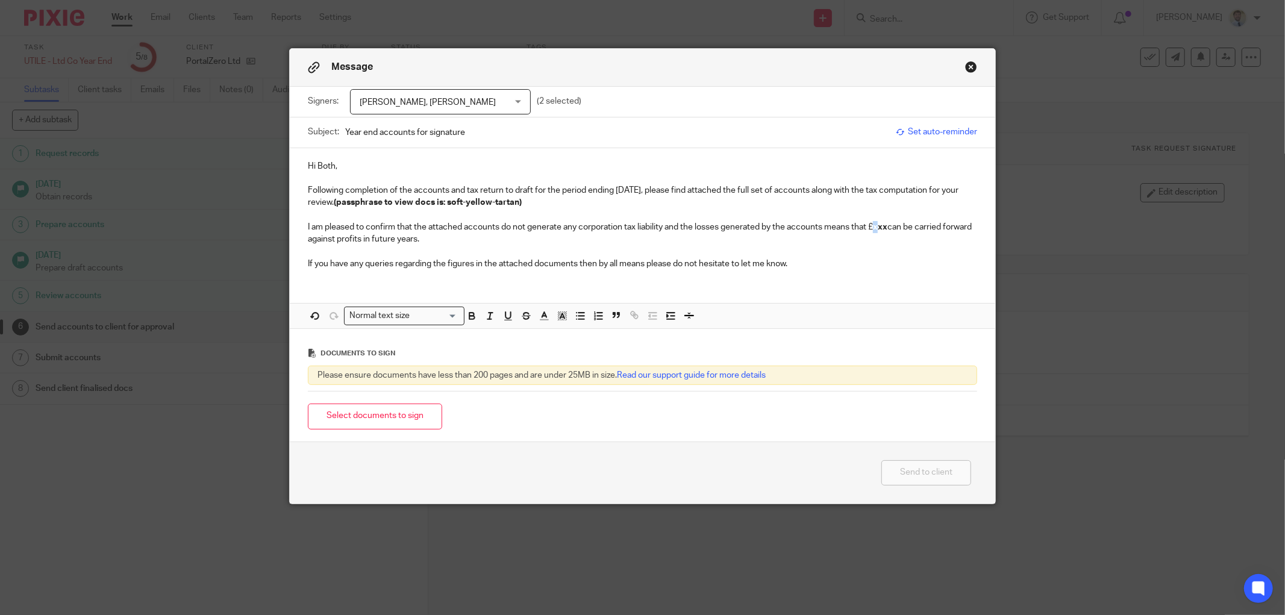
click at [874, 227] on strong "xxx" at bounding box center [880, 227] width 14 height 8
click at [514, 237] on p "I am pleased to confirm that the attached accounts do not generate any corporat…" at bounding box center [642, 233] width 669 height 25
click at [369, 417] on button "Select documents to sign" at bounding box center [375, 417] width 134 height 26
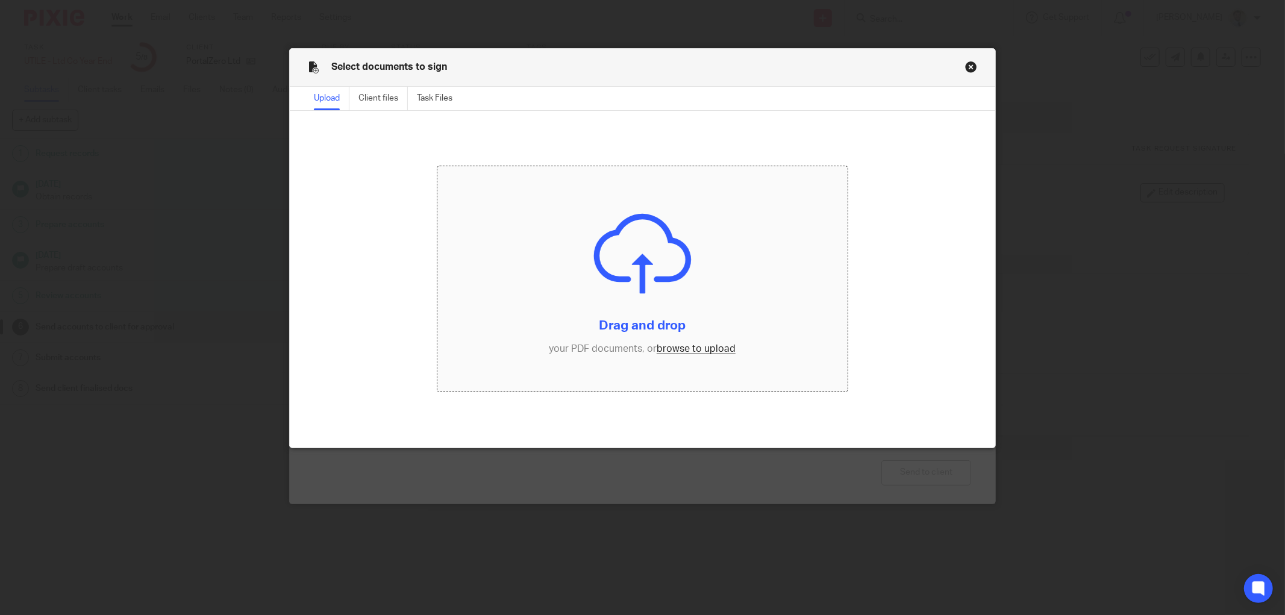
click at [634, 255] on input "file" at bounding box center [642, 279] width 410 height 226
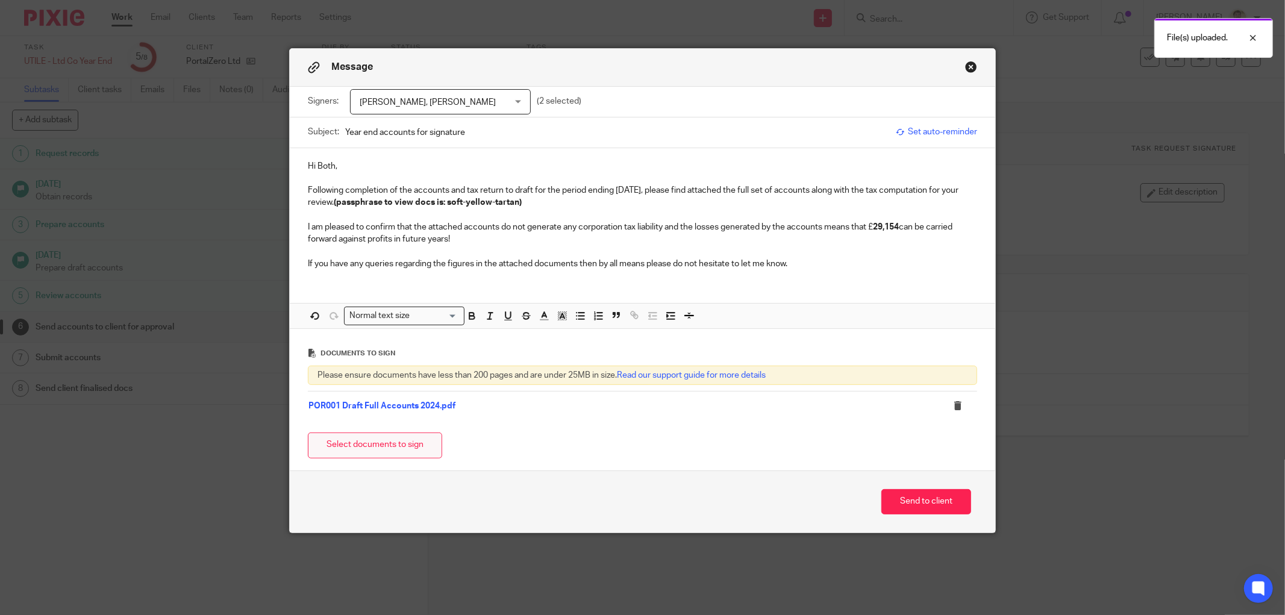
click at [362, 441] on button "Select documents to sign" at bounding box center [375, 446] width 134 height 26
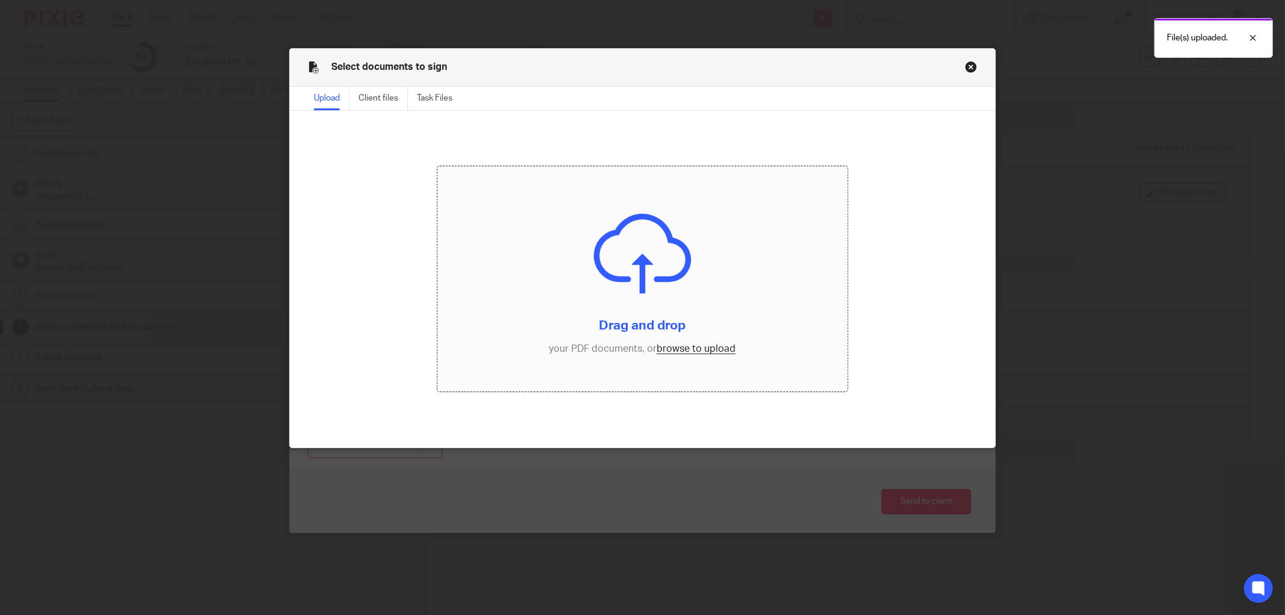
click at [610, 278] on input "file" at bounding box center [642, 279] width 410 height 226
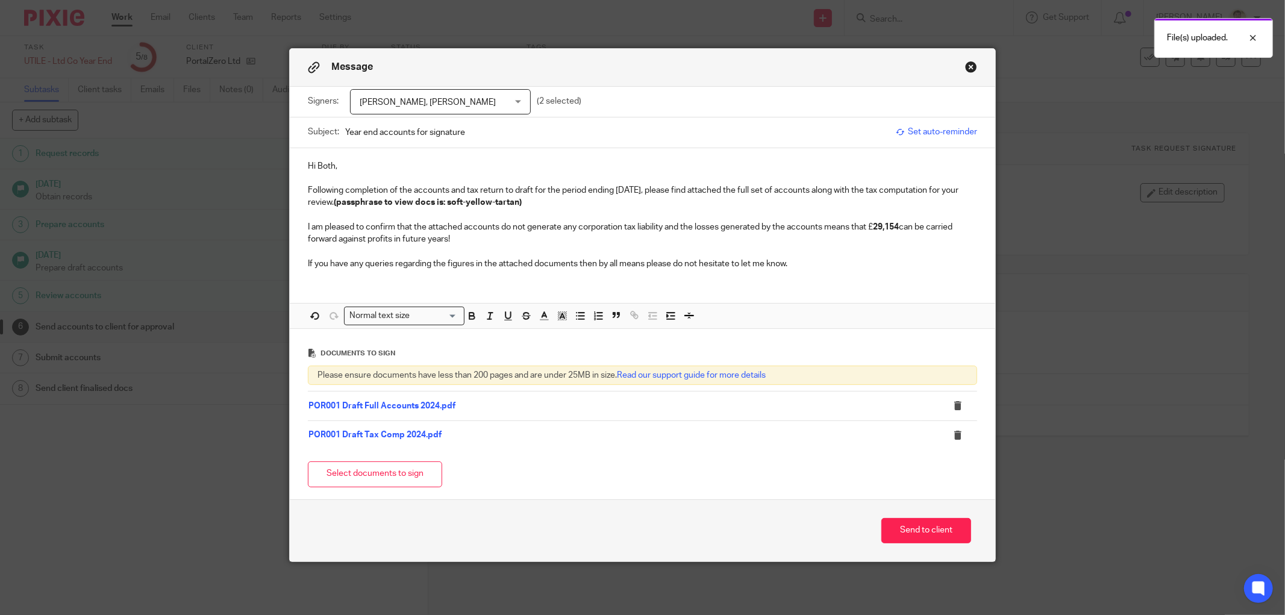
click at [328, 216] on p at bounding box center [642, 215] width 669 height 12
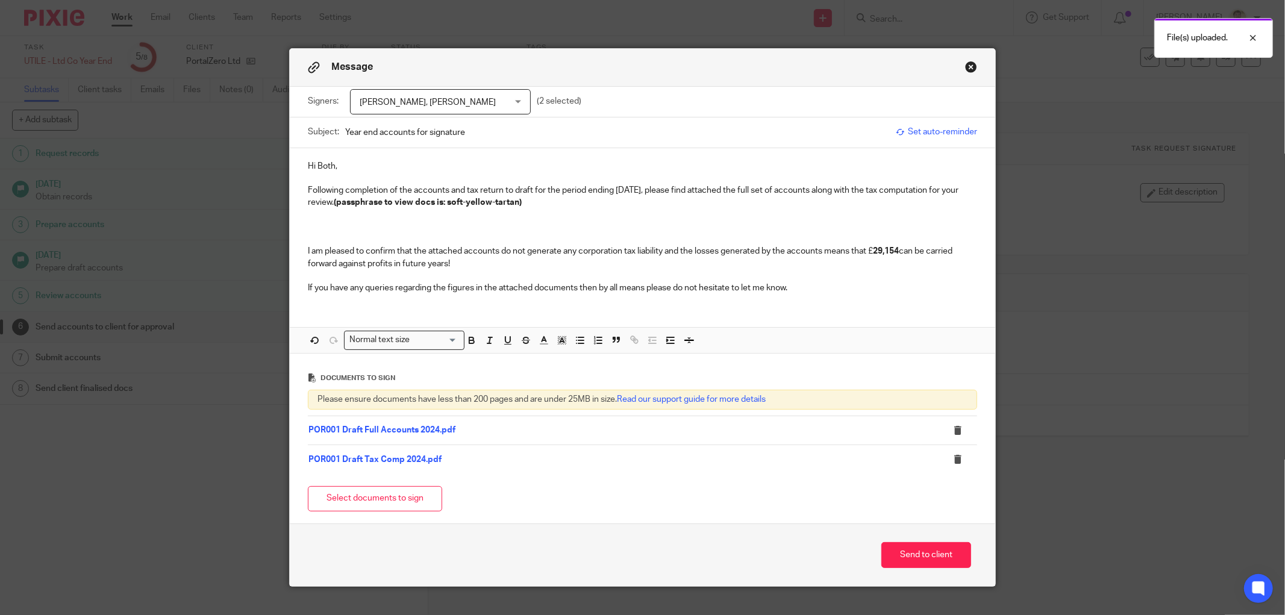
click at [334, 225] on p at bounding box center [642, 227] width 669 height 12
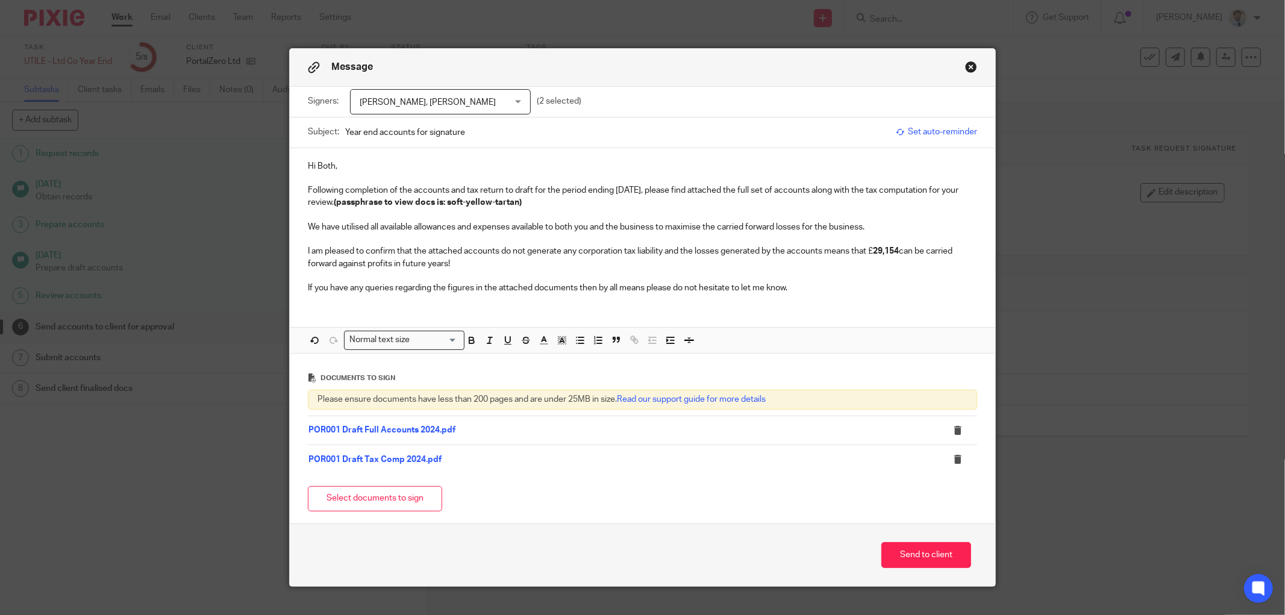
click at [308, 221] on p "We have utilised all available allowances and expenses available to both you an…" at bounding box center [642, 227] width 669 height 12
click at [806, 287] on p "If you have any queries regarding the figures in the attached documents then by…" at bounding box center [642, 288] width 669 height 12
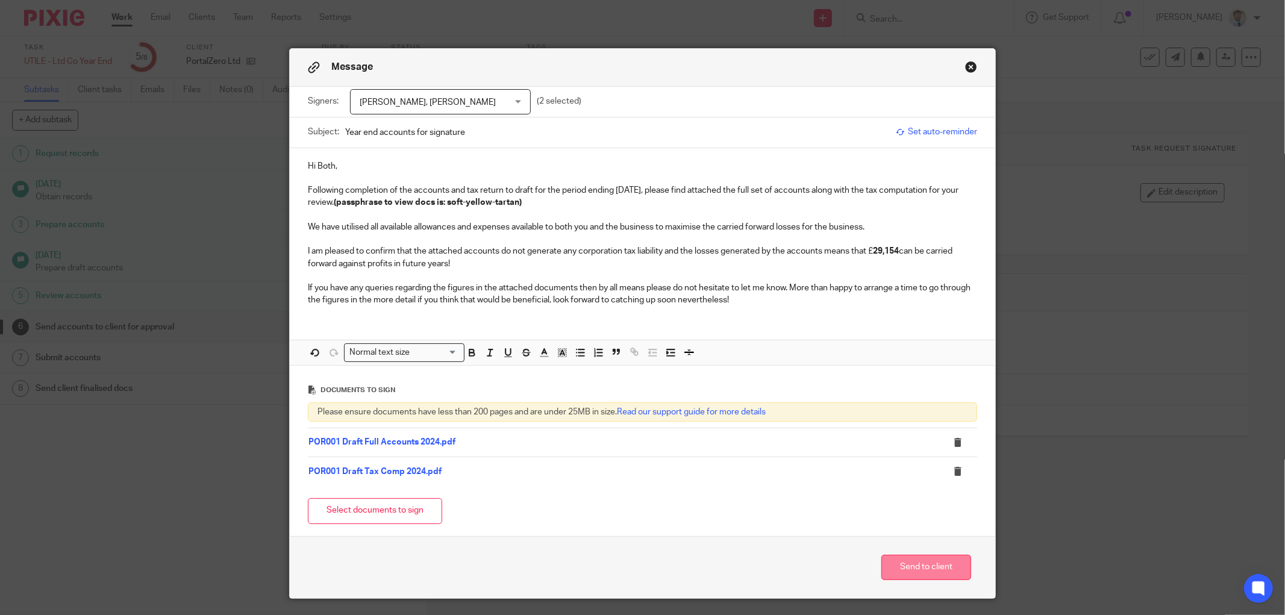
click at [914, 565] on button "Send to client" at bounding box center [926, 568] width 90 height 26
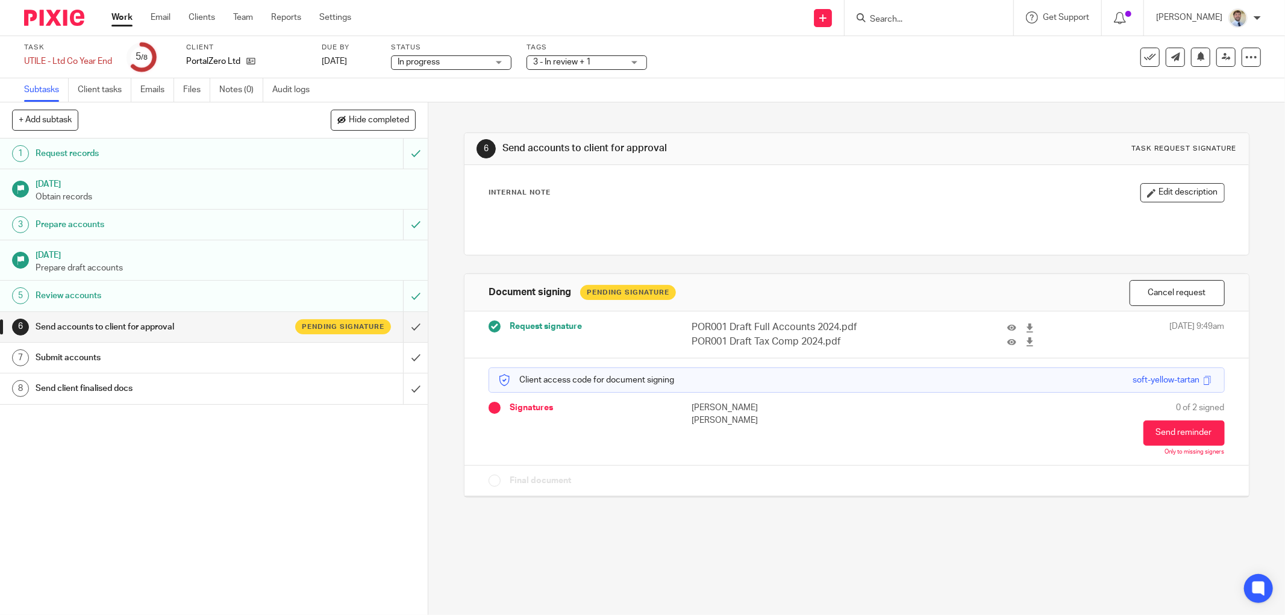
click at [289, 45] on label "Client" at bounding box center [246, 48] width 120 height 10
click at [557, 69] on div "3 - In review + 1" at bounding box center [587, 62] width 120 height 14
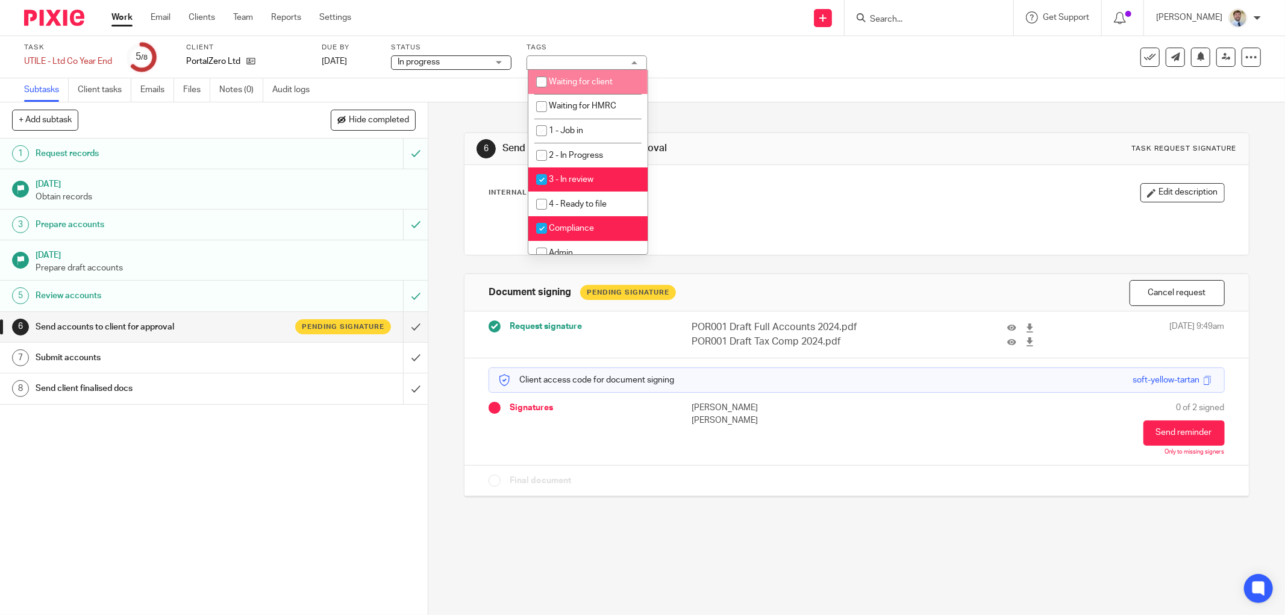
click at [571, 83] on span "Waiting for client" at bounding box center [581, 82] width 64 height 8
checkbox input "true"
click at [569, 175] on li "3 - In review" at bounding box center [587, 179] width 119 height 25
checkbox input "false"
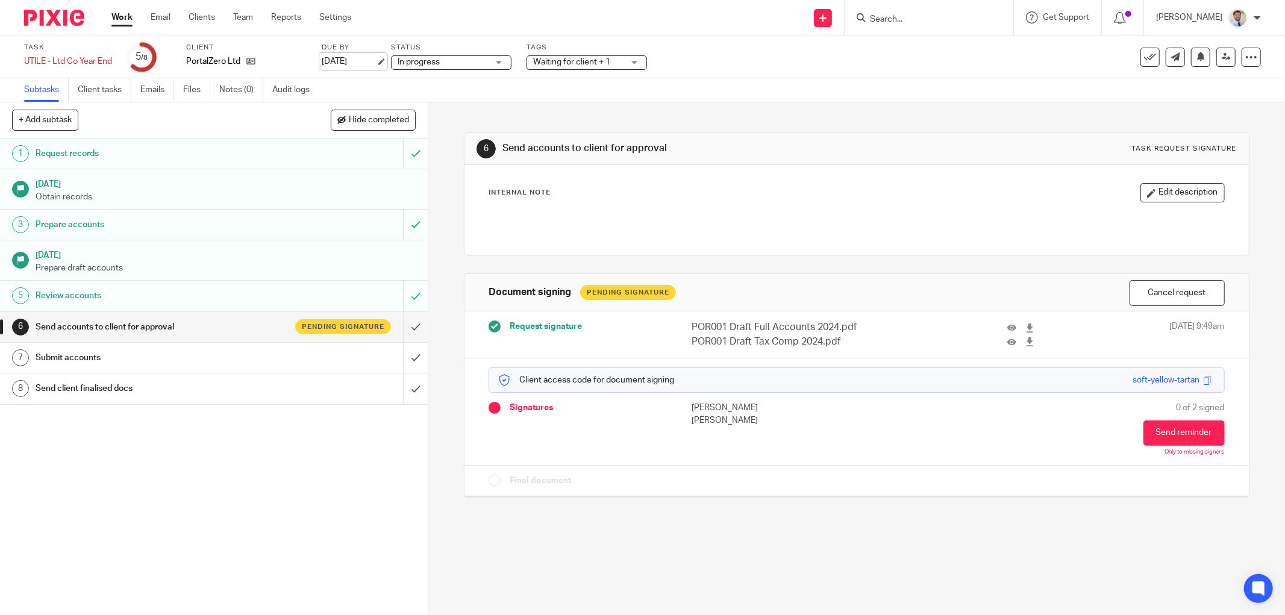
click at [346, 64] on link "[DATE]" at bounding box center [349, 61] width 54 height 13
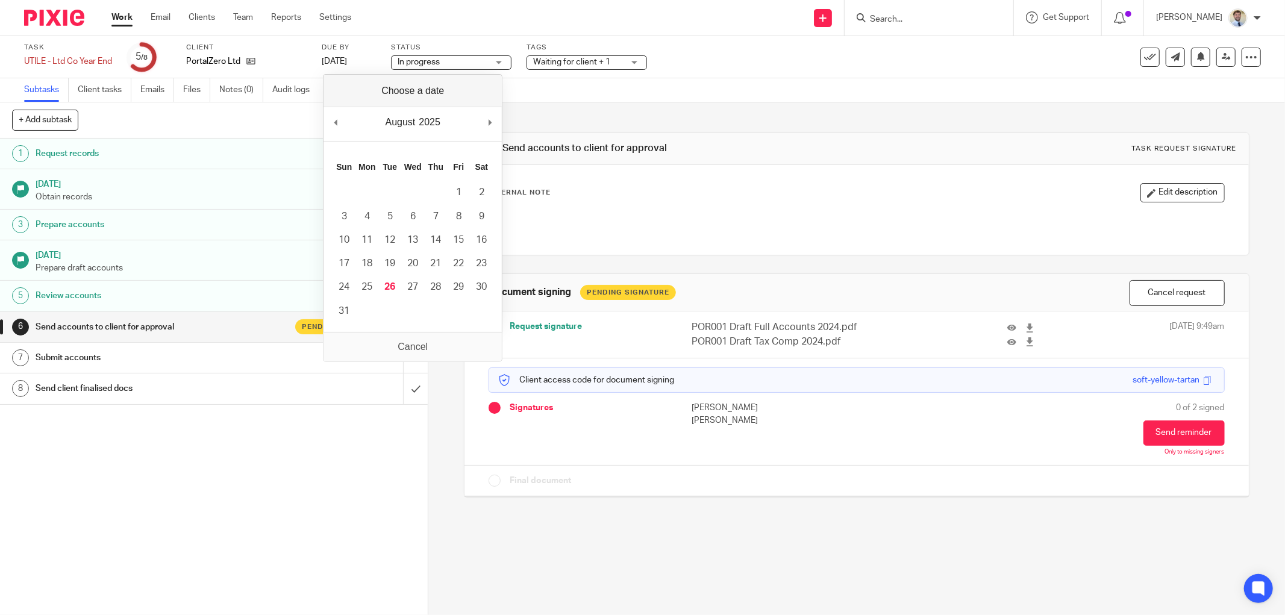
click at [621, 87] on div "Subtasks Client tasks Emails Files Notes (0) Audit logs" at bounding box center [642, 90] width 1285 height 24
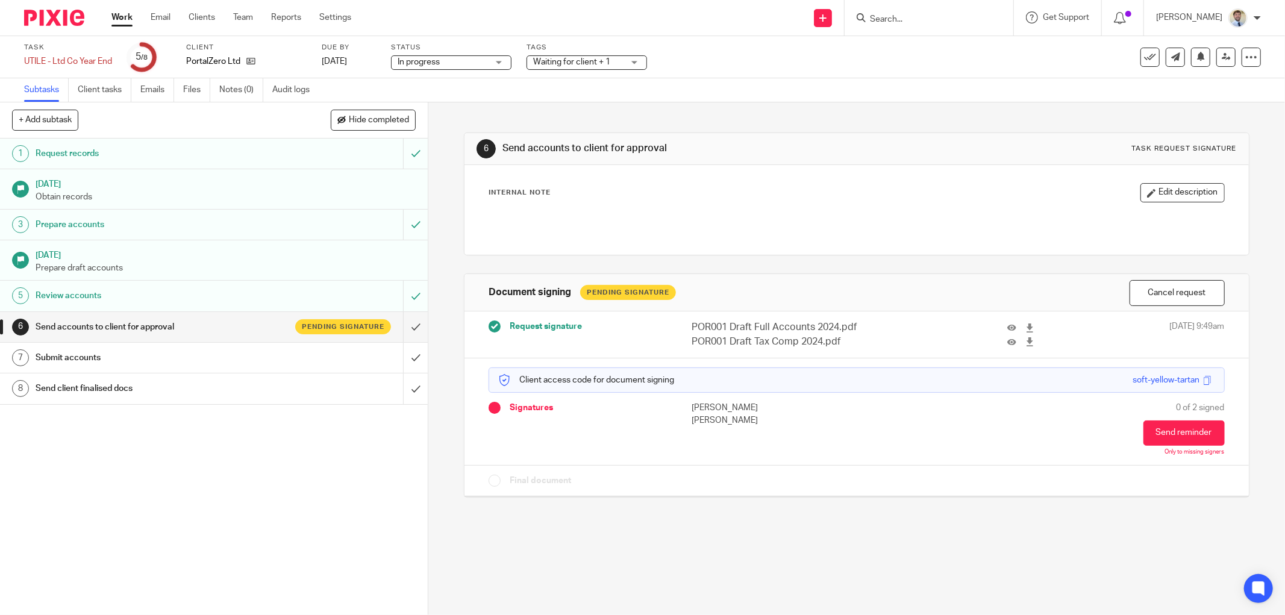
click at [466, 53] on div "Status In progress In progress Not started In progress 2" at bounding box center [451, 57] width 120 height 29
click at [476, 73] on div "Task UTILE - Ltd Co Year End Save UTILE - Ltd Co Year End 5 /8 Client PortalZer…" at bounding box center [642, 57] width 1285 height 42
click at [477, 61] on span "In progress" at bounding box center [443, 62] width 90 height 13
click at [796, 90] on div "Subtasks Client tasks Emails Files Notes (0) Audit logs" at bounding box center [642, 90] width 1285 height 24
click at [797, 92] on div "Subtasks Client tasks Emails Files Notes (0) Audit logs" at bounding box center [642, 90] width 1285 height 24
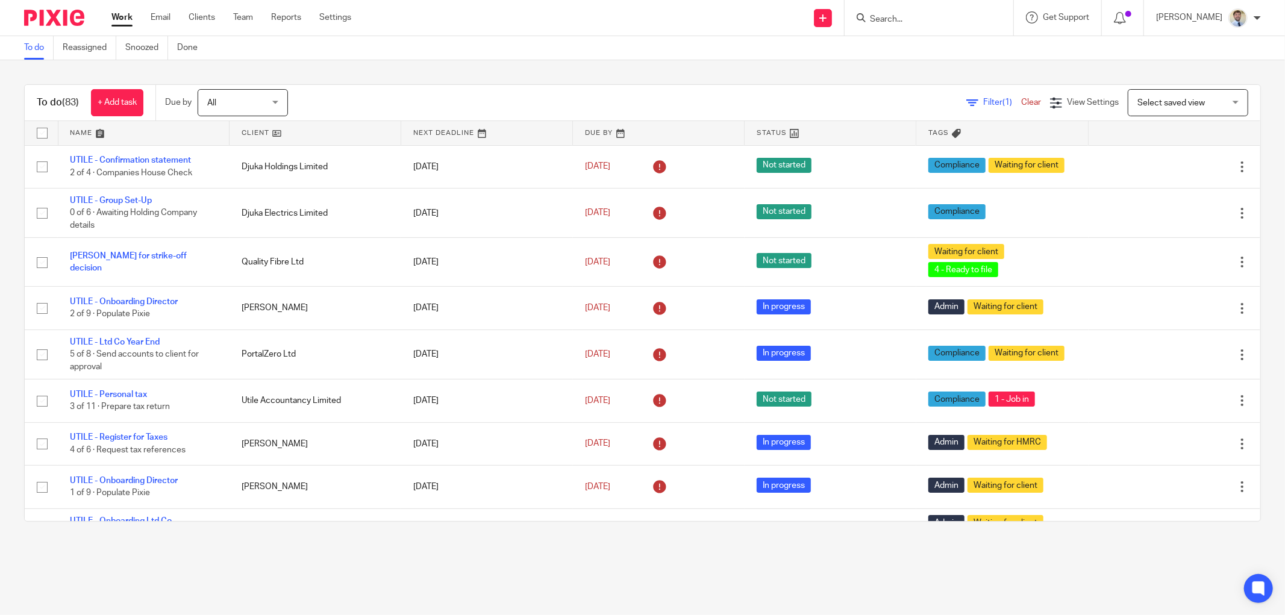
click at [254, 569] on main "To do Reassigned Snoozed Done To do (83) + Add task Due by All All Today Tomorr…" at bounding box center [642, 307] width 1285 height 615
click at [951, 23] on input "Search" at bounding box center [923, 19] width 108 height 11
type input "thr"
drag, startPoint x: 922, startPoint y: 39, endPoint x: 902, endPoint y: 41, distance: 20.0
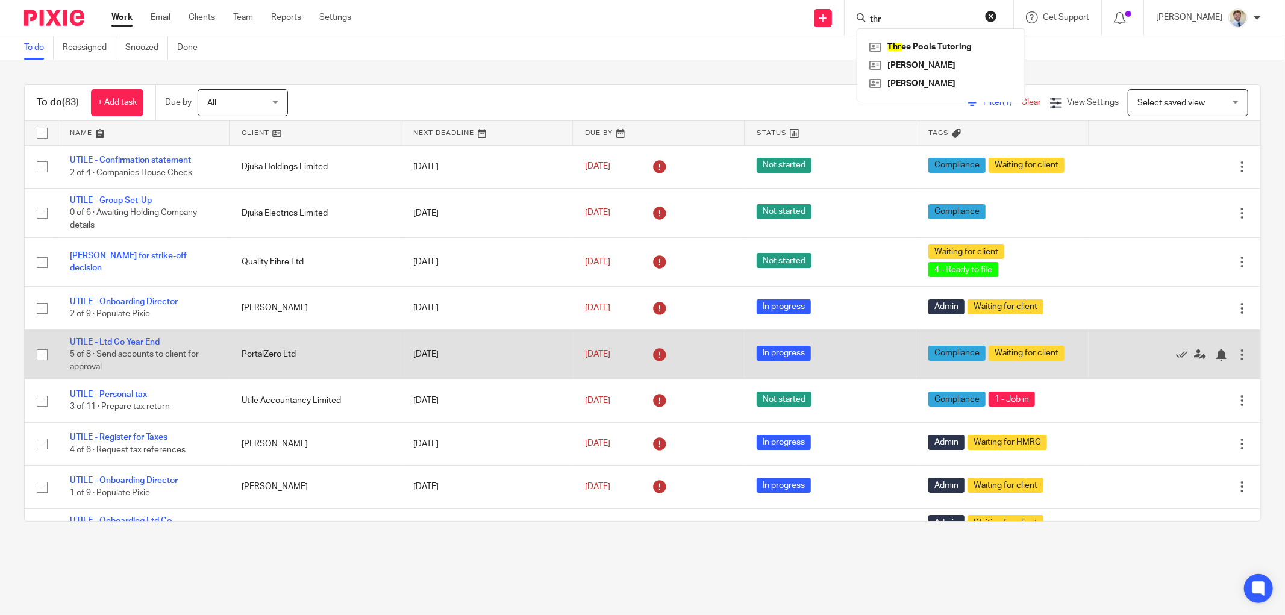
click at [599, 330] on td "1 Aug 2025" at bounding box center [659, 354] width 172 height 49
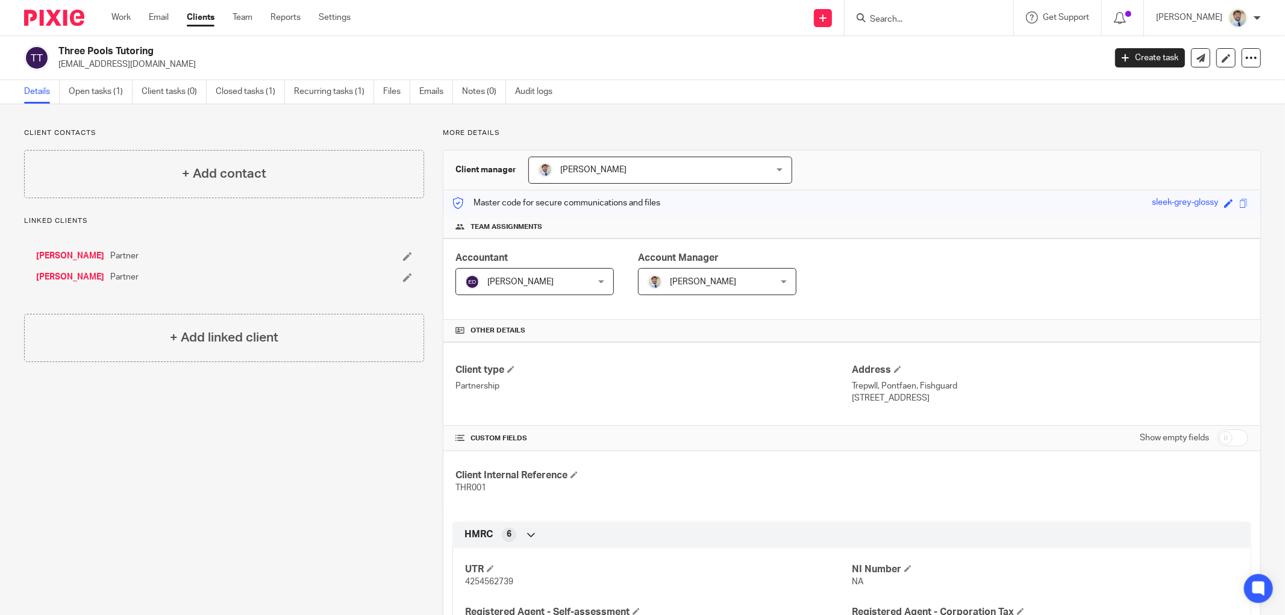
drag, startPoint x: 369, startPoint y: 463, endPoint x: 345, endPoint y: 463, distance: 24.1
click at [367, 464] on div "Client contacts + Add contact Linked clients [PERSON_NAME] Partner [PERSON_NAME…" at bounding box center [214, 558] width 419 height 861
click at [98, 94] on link "Open tasks (1)" at bounding box center [101, 91] width 64 height 23
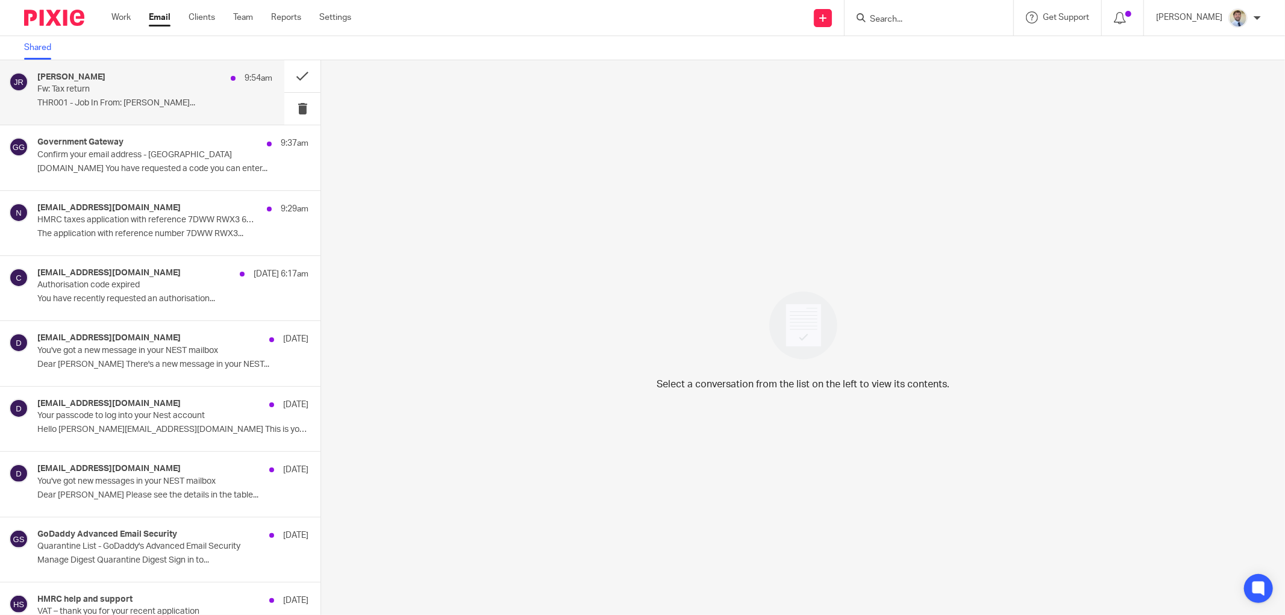
click at [180, 86] on p "Fw: Tax return" at bounding box center [131, 89] width 188 height 10
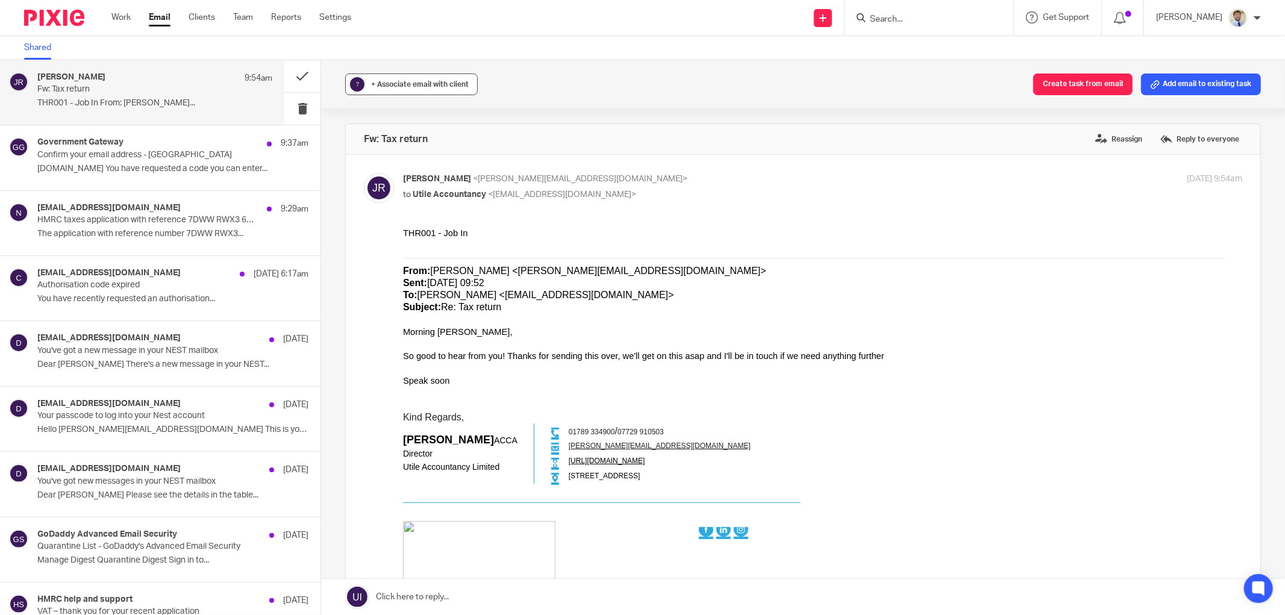
click at [410, 89] on div "+ Associate email with client" at bounding box center [420, 84] width 98 height 12
drag, startPoint x: 398, startPoint y: 153, endPoint x: 392, endPoint y: 159, distance: 8.5
click at [398, 154] on input "text" at bounding box center [485, 155] width 255 height 12
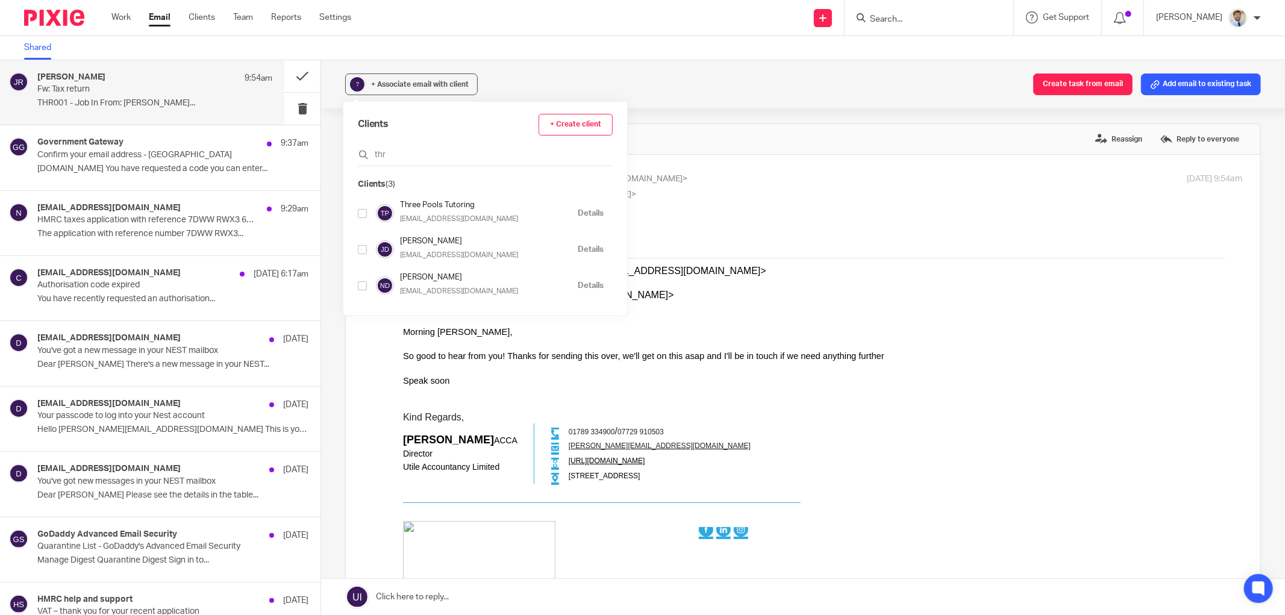
type input "thr"
click at [363, 216] on input "checkbox" at bounding box center [362, 213] width 9 height 9
checkbox input "true"
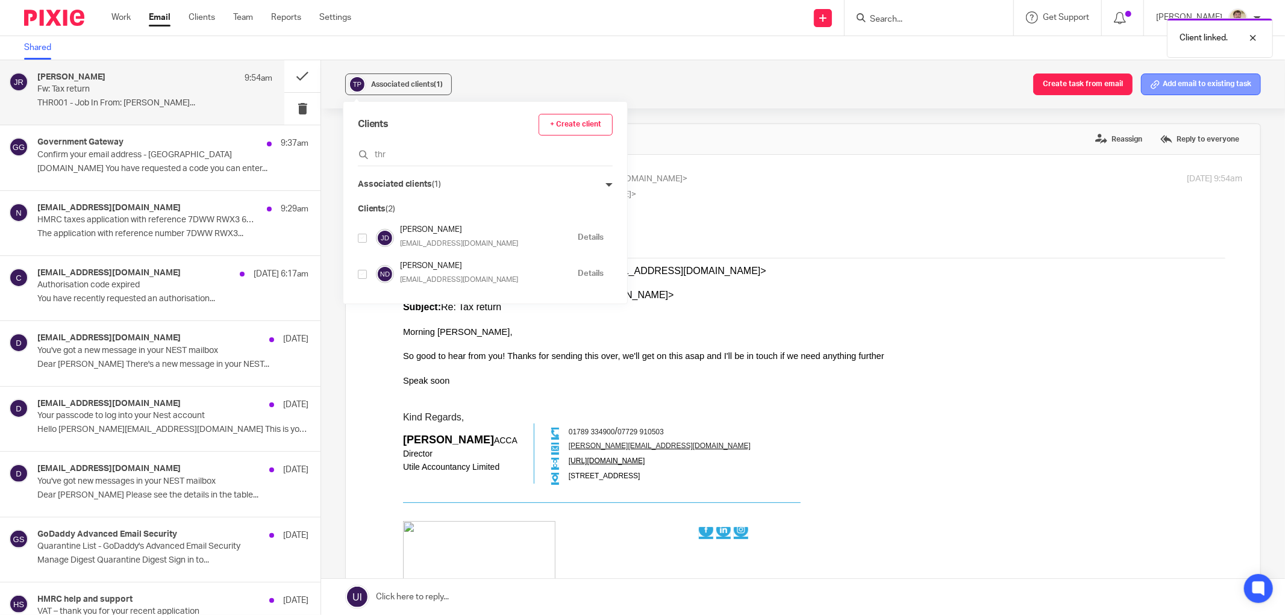
click at [1172, 87] on button "Add email to existing task" at bounding box center [1201, 84] width 120 height 22
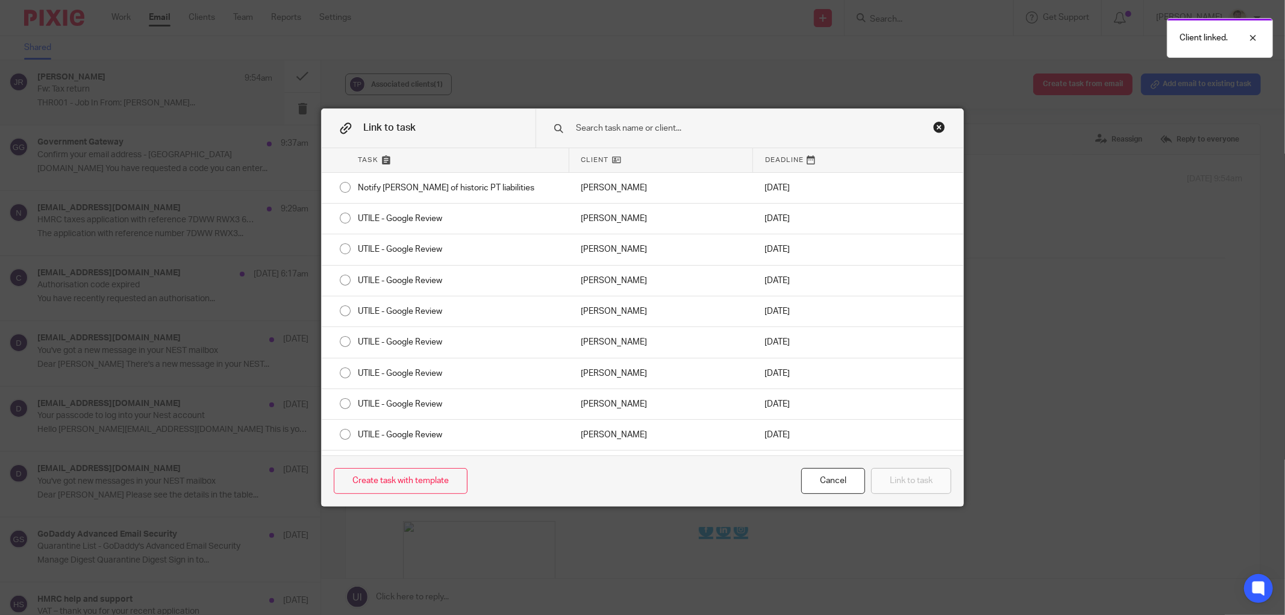
click at [594, 118] on div at bounding box center [750, 128] width 428 height 38
click at [592, 131] on input "text" at bounding box center [738, 128] width 326 height 13
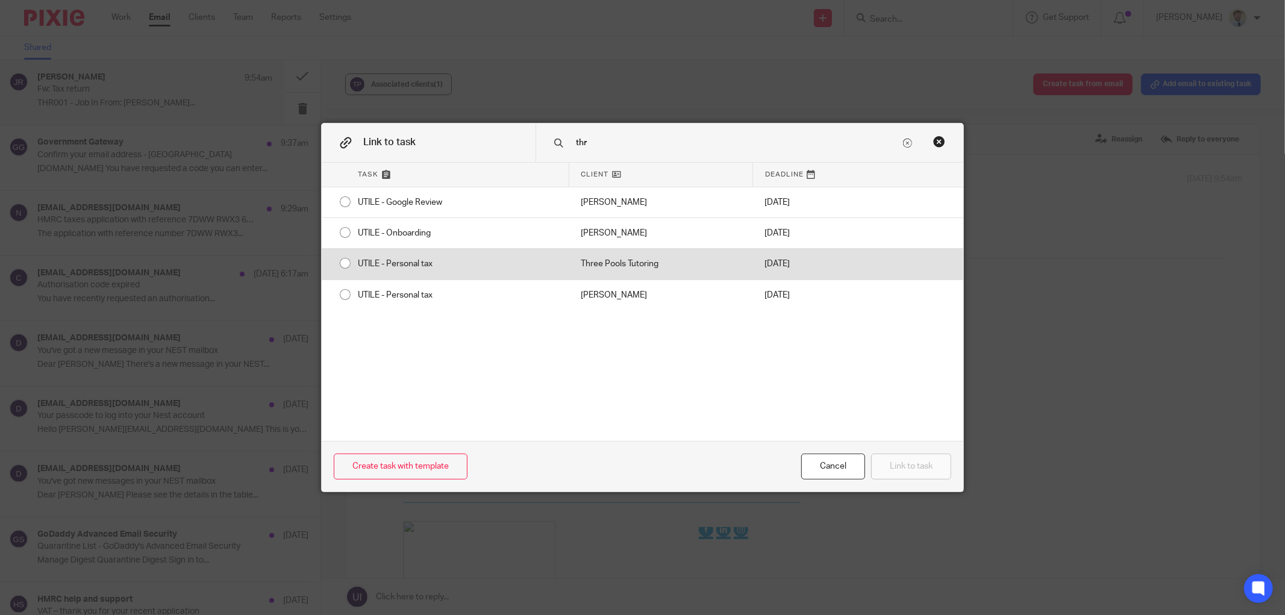
type input "thr"
click at [389, 260] on div "UTILE - Personal tax" at bounding box center [457, 264] width 223 height 30
radio input "true"
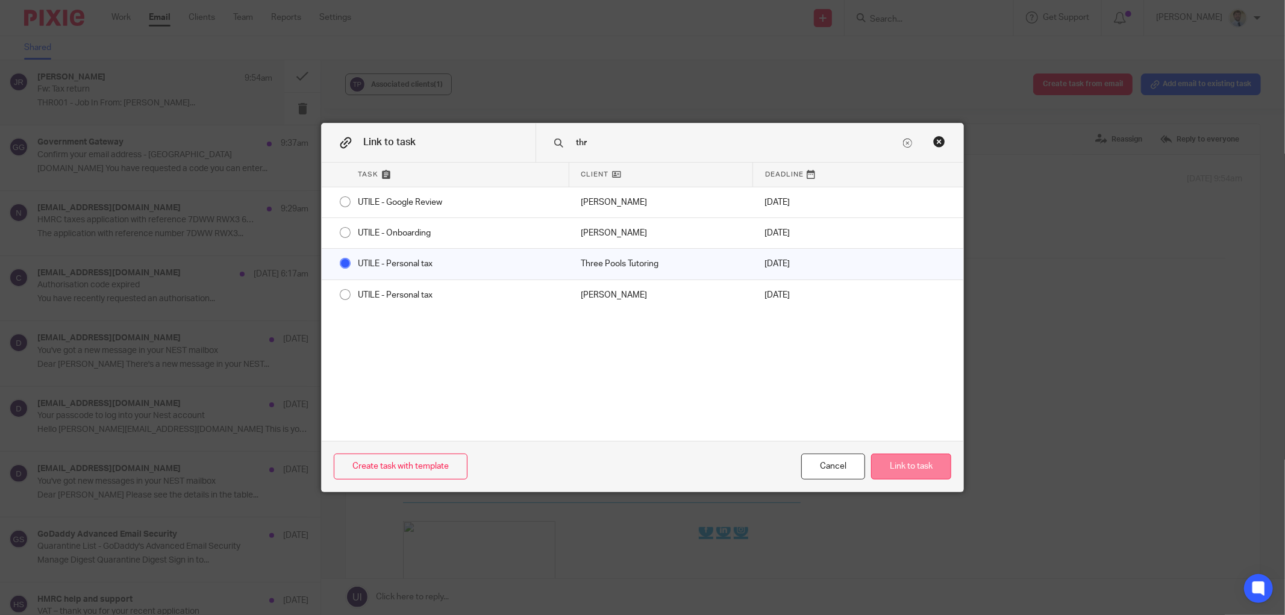
click at [914, 474] on button "Link to task" at bounding box center [911, 467] width 80 height 26
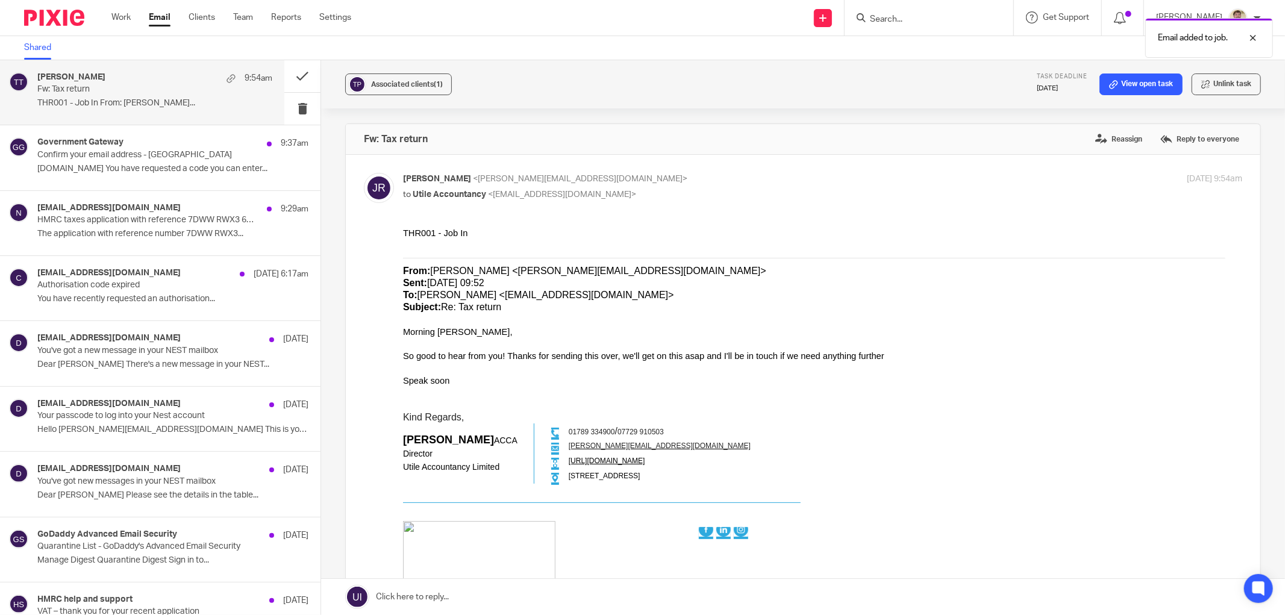
click at [483, 104] on div "Associated clients (1) Task deadline 31 Jan 2026 View open task Unlink task" at bounding box center [803, 84] width 964 height 48
click at [455, 81] on div "Associated clients (1) Task deadline 31 Jan 2026 View open task Unlink task" at bounding box center [803, 84] width 964 height 48
click at [290, 69] on button at bounding box center [302, 76] width 36 height 32
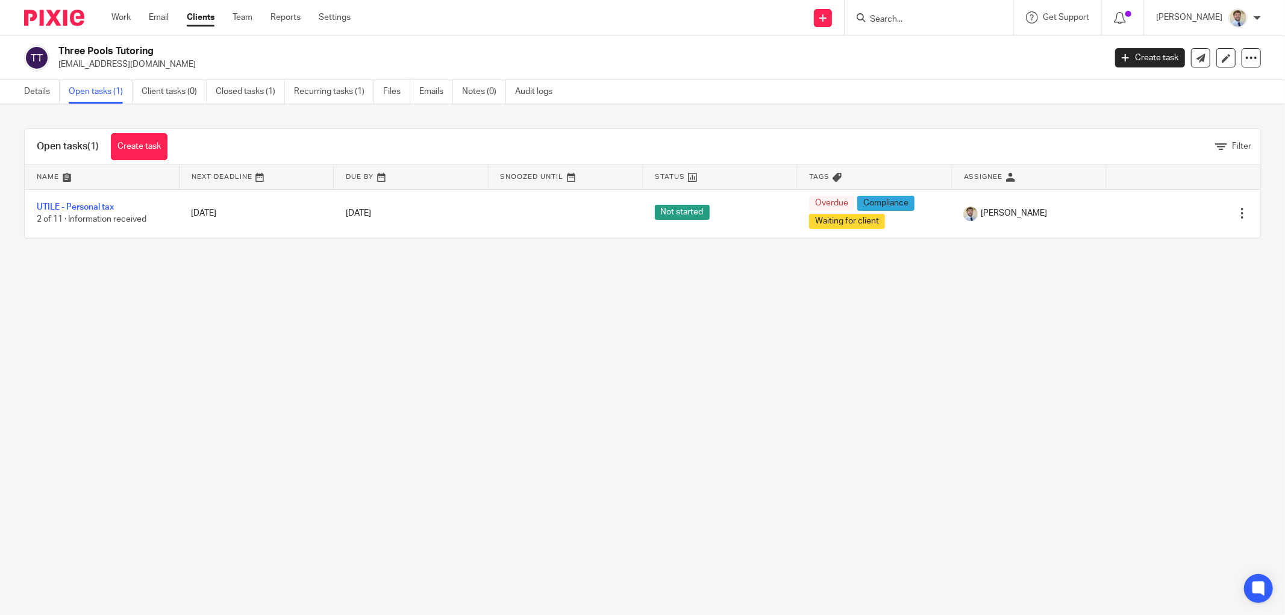
click at [439, 322] on main "Three Pools Tutoring [EMAIL_ADDRESS][DOMAIN_NAME] Create task Update from Compa…" at bounding box center [642, 307] width 1285 height 615
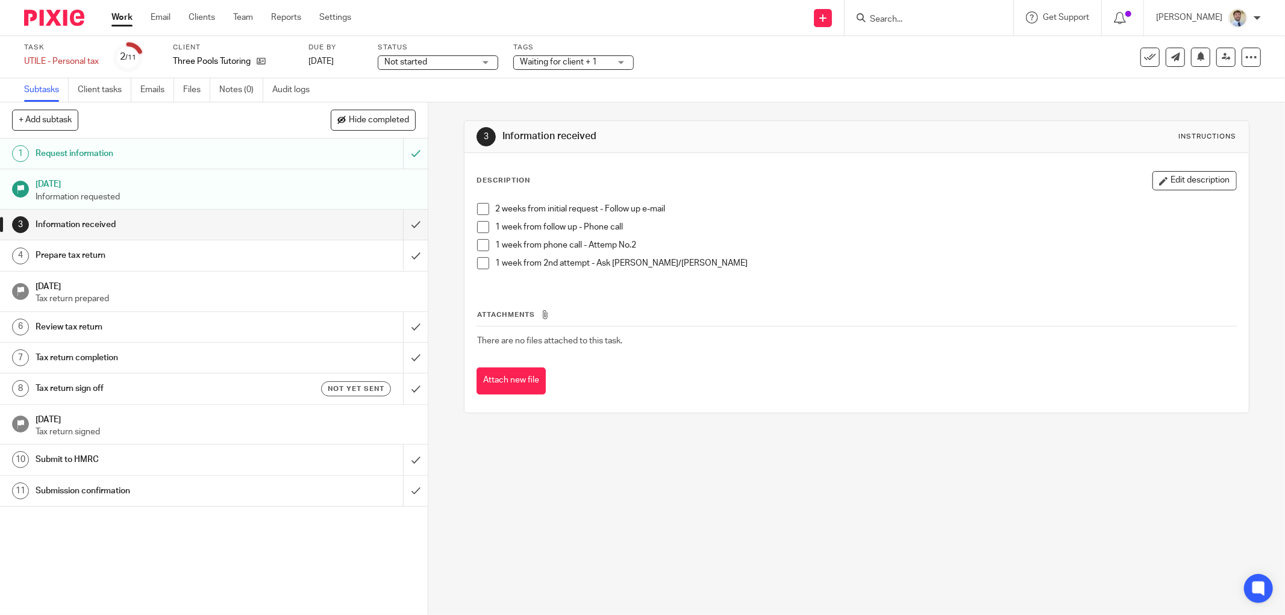
click at [430, 64] on span "Not started" at bounding box center [429, 62] width 90 height 13
click at [547, 65] on span "Waiting for client + 1" at bounding box center [558, 62] width 77 height 8
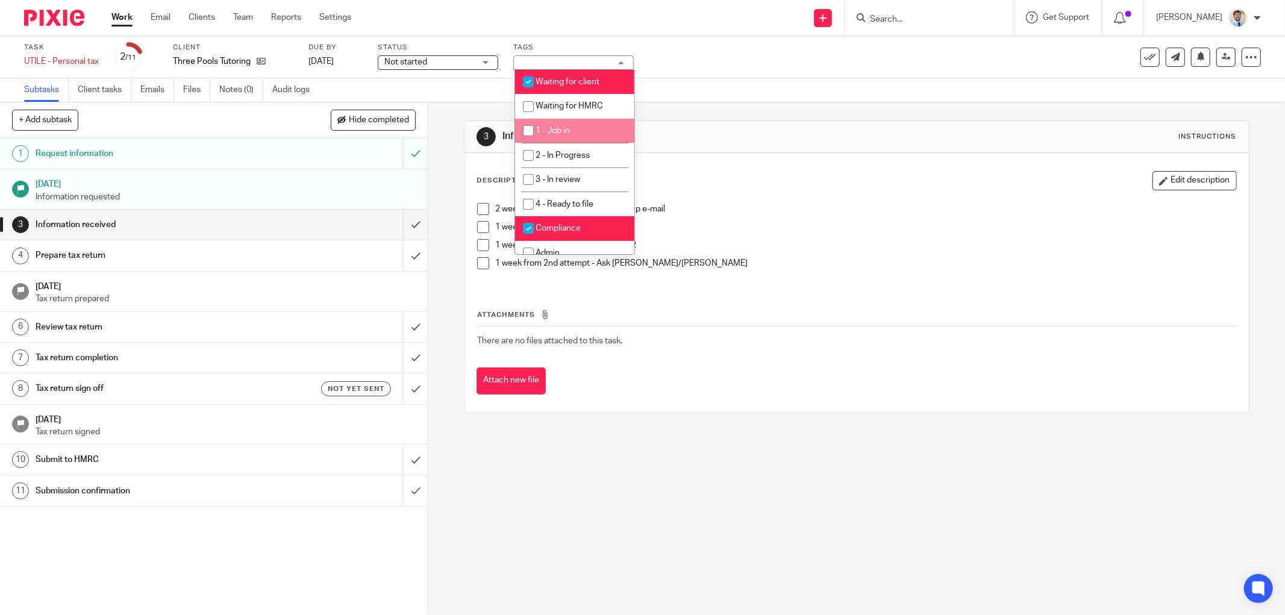
click at [533, 140] on input "checkbox" at bounding box center [528, 130] width 23 height 23
checkbox input "true"
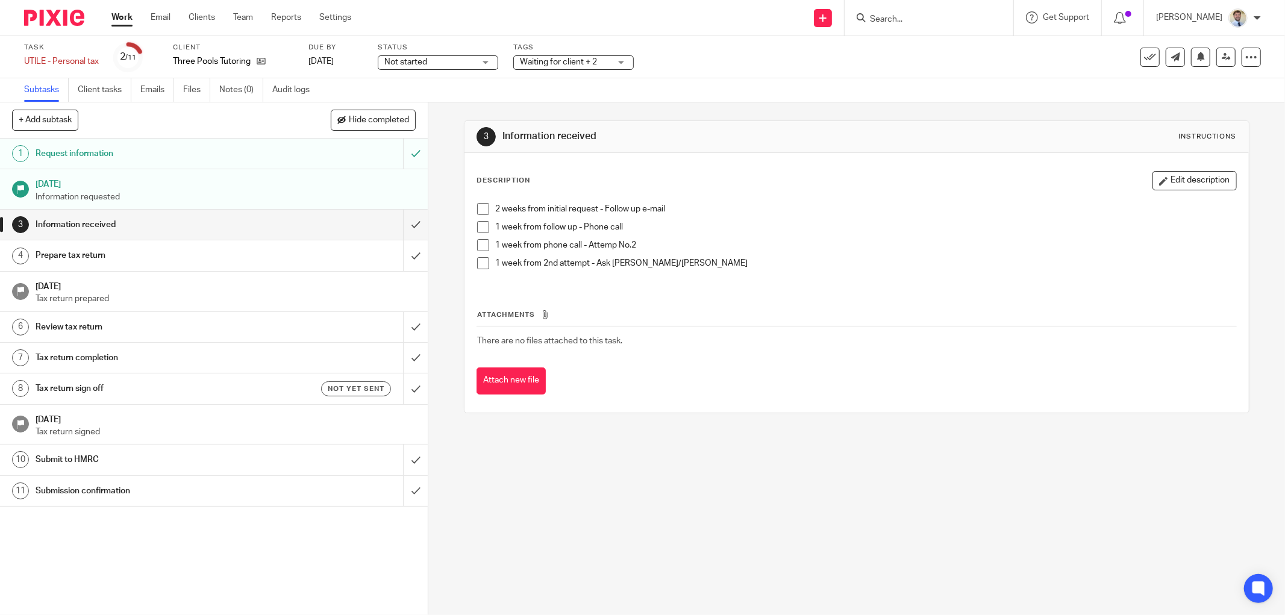
click at [419, 84] on div "Subtasks Client tasks Emails Files Notes (0) Audit logs" at bounding box center [642, 90] width 1285 height 24
click at [543, 69] on div "Waiting for client + 2" at bounding box center [573, 62] width 120 height 14
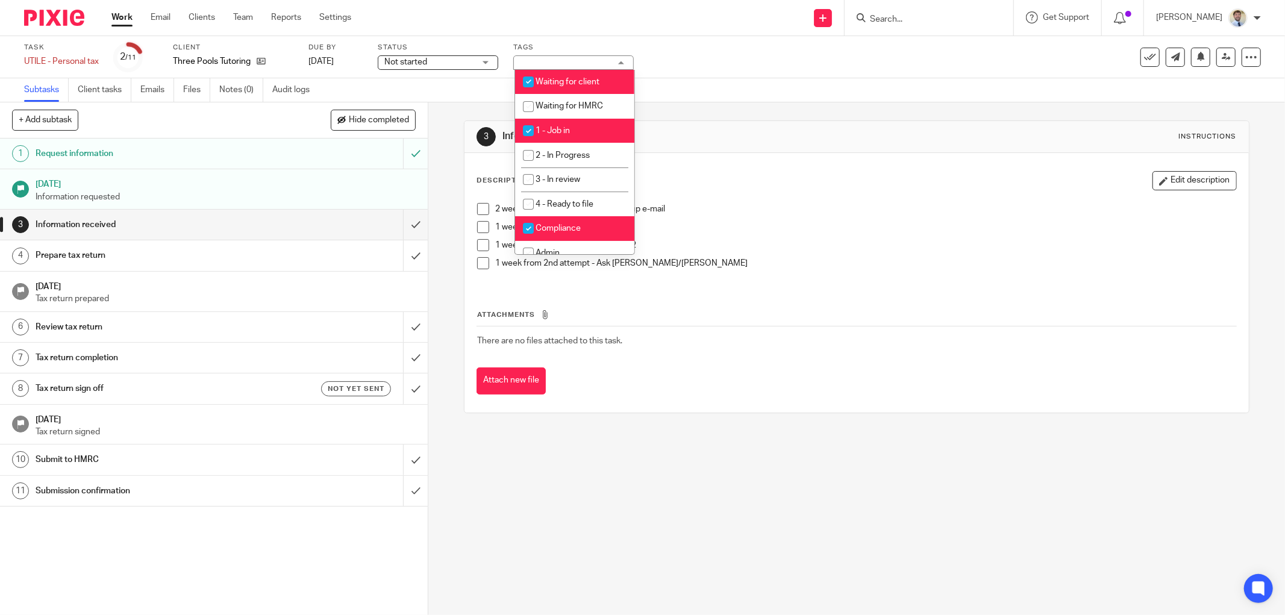
click at [557, 80] on span "Waiting for client" at bounding box center [568, 82] width 64 height 8
checkbox input "false"
click at [754, 86] on div "Subtasks Client tasks Emails Files Notes (0) Audit logs" at bounding box center [642, 90] width 1285 height 24
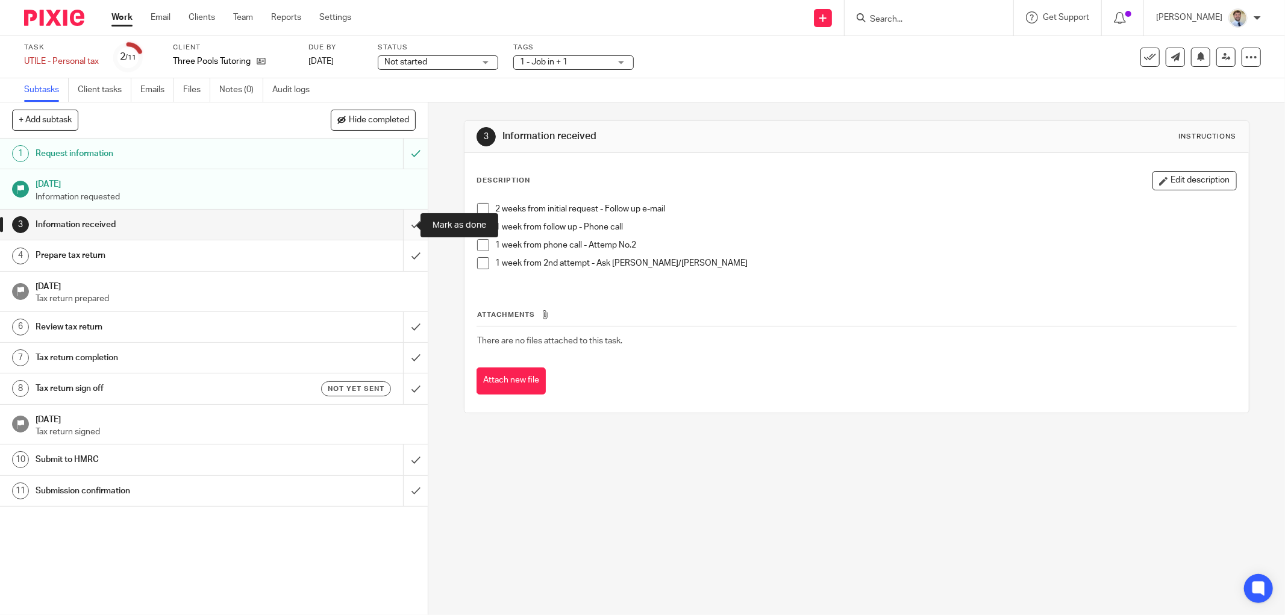
click at [402, 225] on input "submit" at bounding box center [214, 225] width 428 height 30
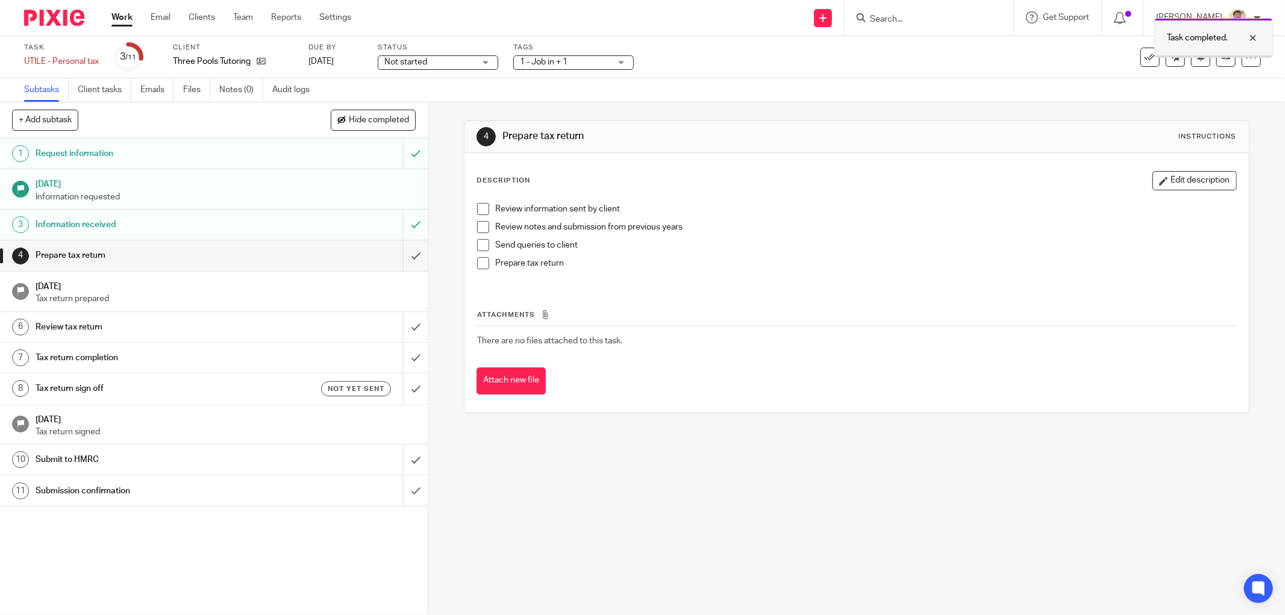
click at [1254, 37] on div at bounding box center [1244, 38] width 33 height 14
click at [1222, 59] on icon at bounding box center [1226, 56] width 9 height 9
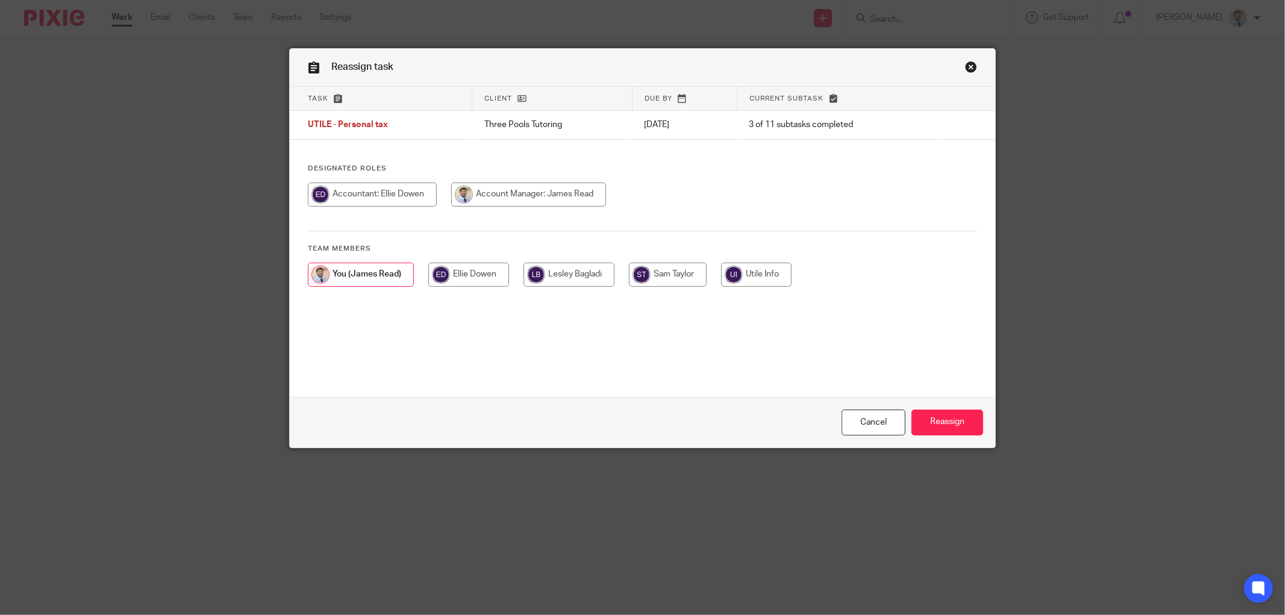
click at [392, 195] on input "radio" at bounding box center [372, 195] width 129 height 24
radio input "true"
click at [926, 419] on input "Reassign" at bounding box center [947, 423] width 72 height 26
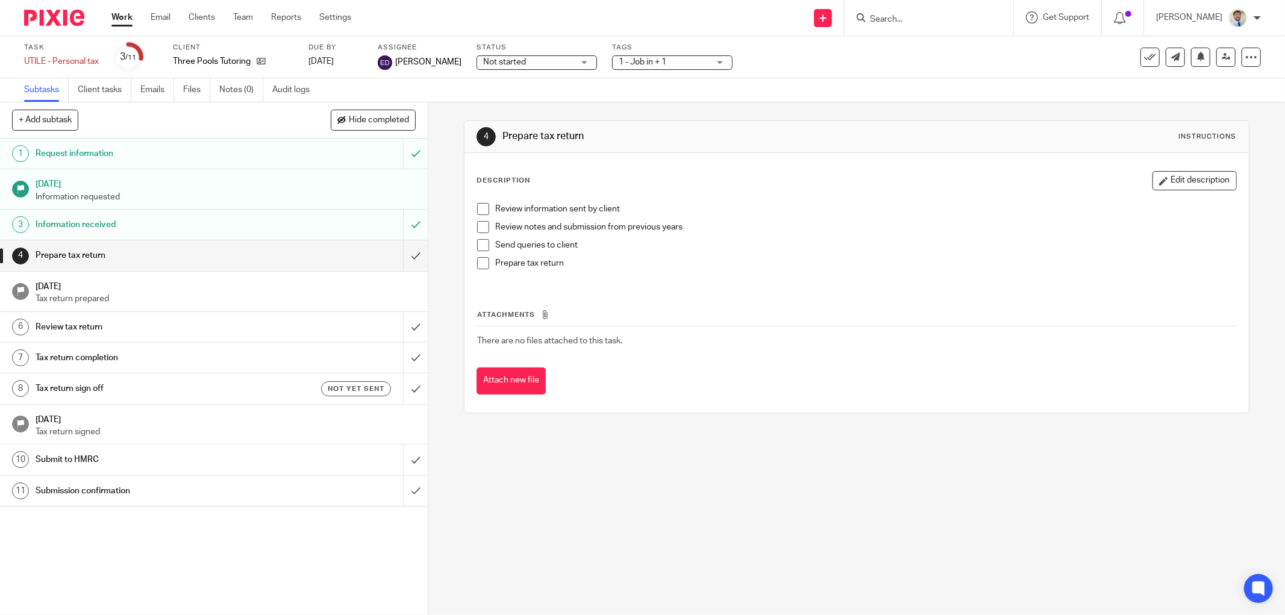
click at [799, 189] on div "Description Edit description" at bounding box center [857, 180] width 760 height 19
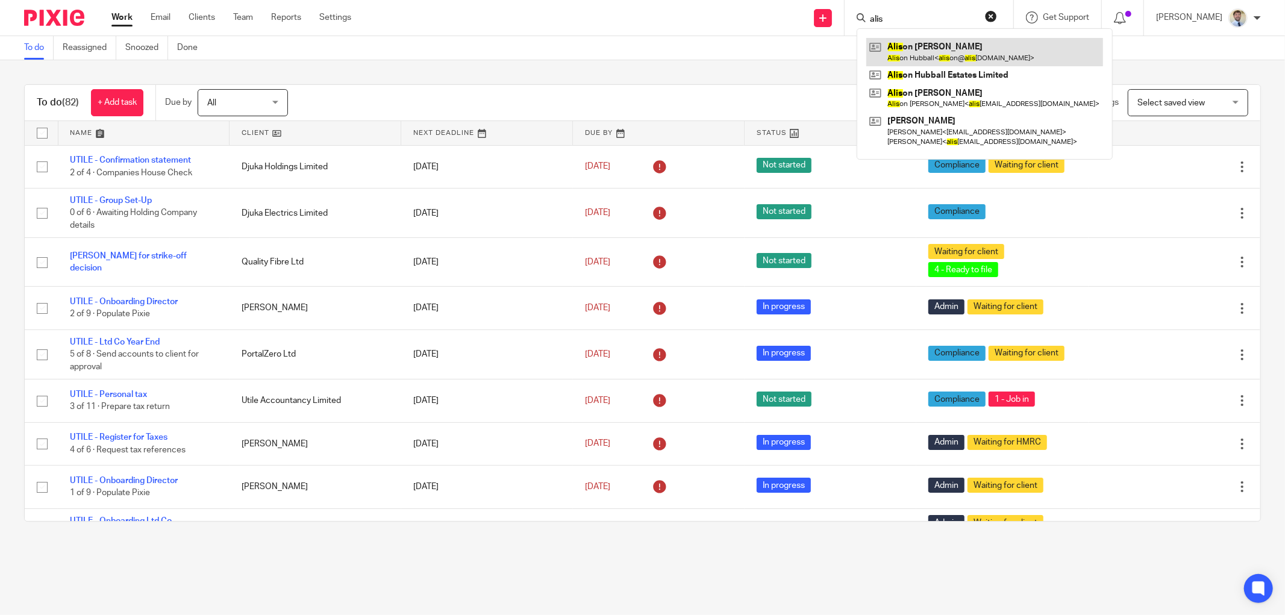
type input "alis"
drag, startPoint x: 928, startPoint y: 44, endPoint x: 930, endPoint y: 52, distance: 8.5
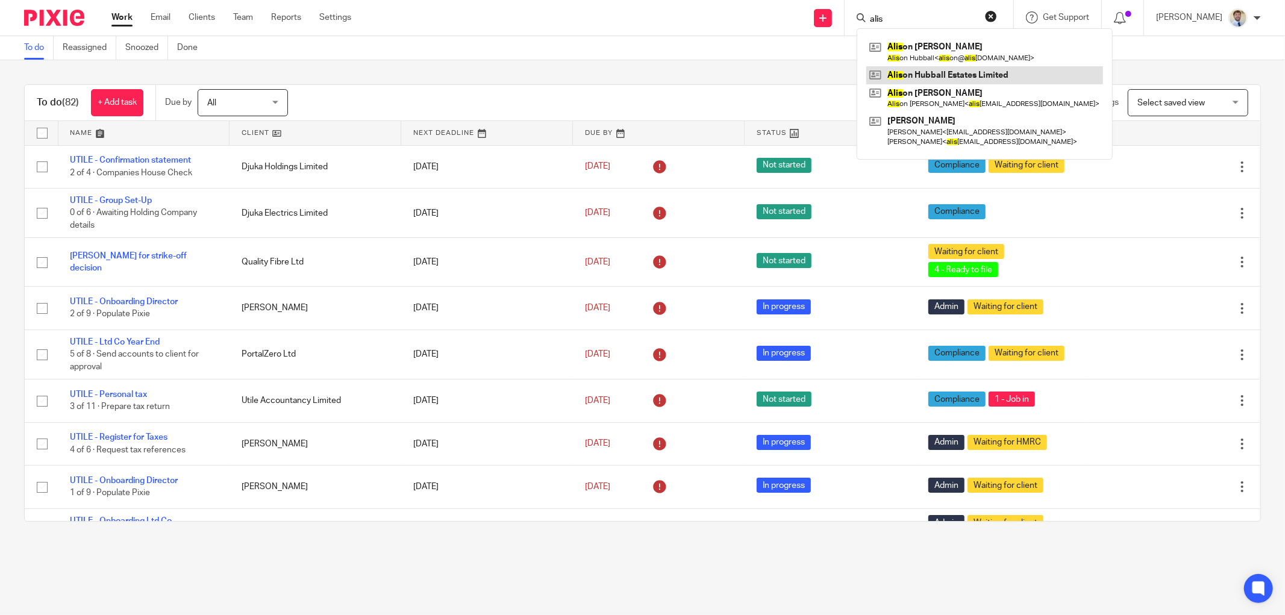
drag, startPoint x: 930, startPoint y: 52, endPoint x: 899, endPoint y: 74, distance: 37.6
